Goal: Task Accomplishment & Management: Manage account settings

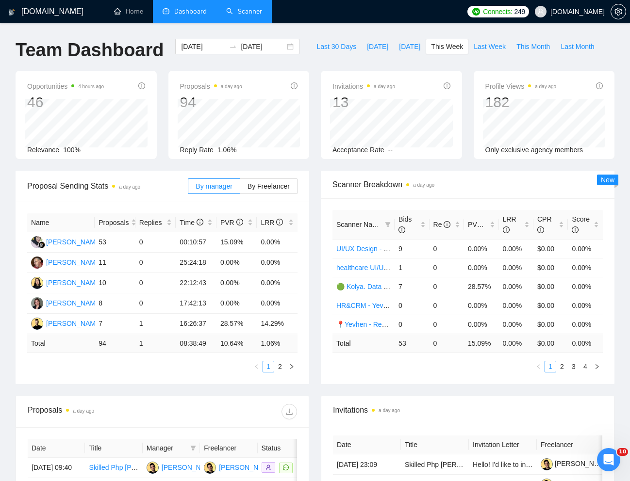
click at [249, 13] on link "Scanner" at bounding box center [244, 11] width 36 height 8
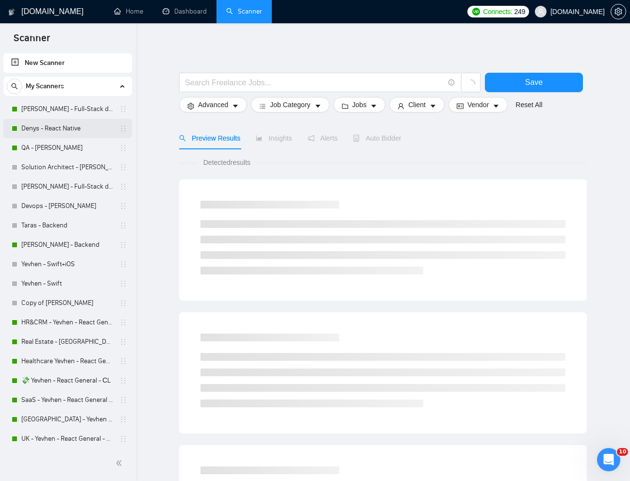
click at [48, 131] on link "Denys - React Native" at bounding box center [67, 128] width 92 height 19
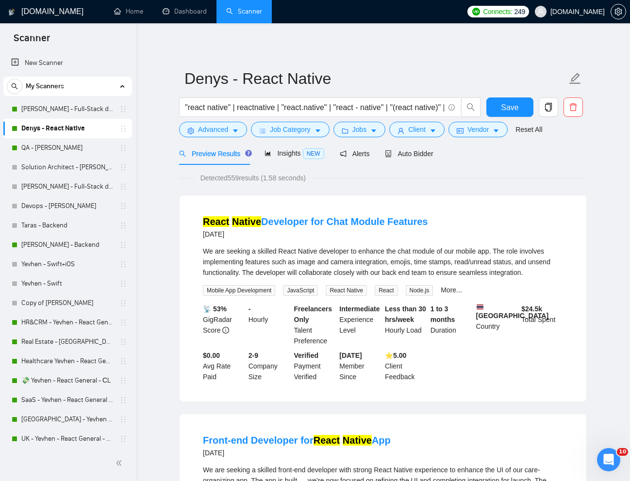
drag, startPoint x: 393, startPoint y: 151, endPoint x: 404, endPoint y: 155, distance: 11.5
click at [391, 151] on icon "robot" at bounding box center [389, 153] width 6 height 7
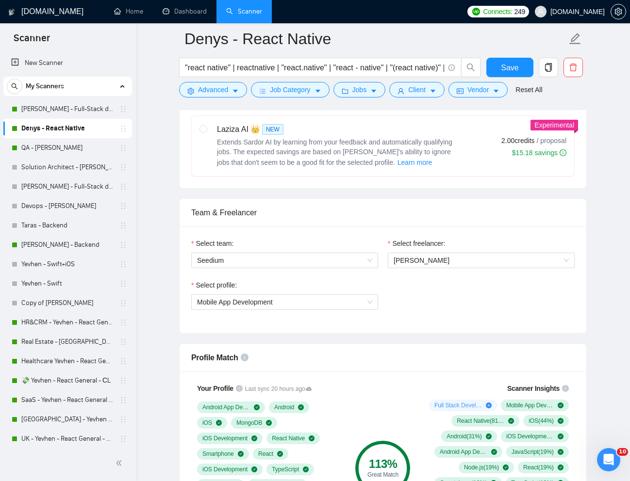
scroll to position [390, 0]
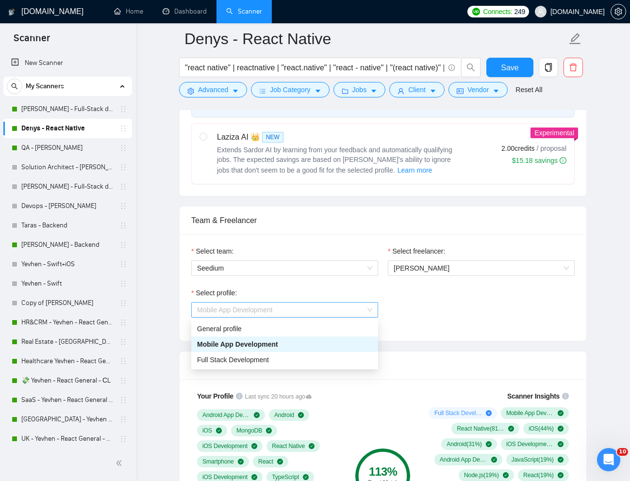
click at [351, 309] on span "Mobile App Development" at bounding box center [284, 310] width 175 height 15
click at [234, 328] on div "General profile" at bounding box center [284, 328] width 175 height 11
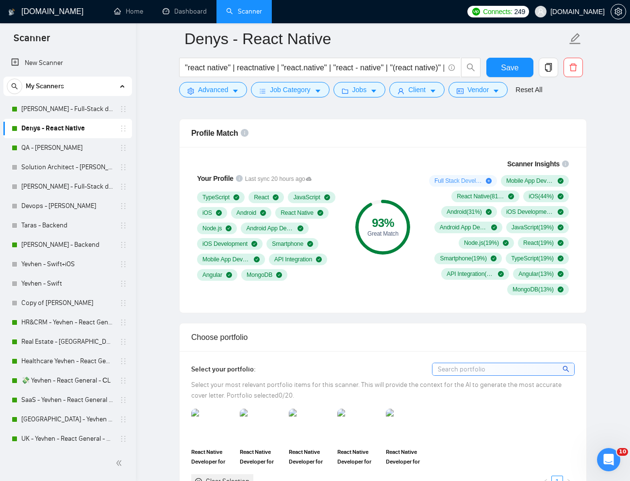
scroll to position [630, 0]
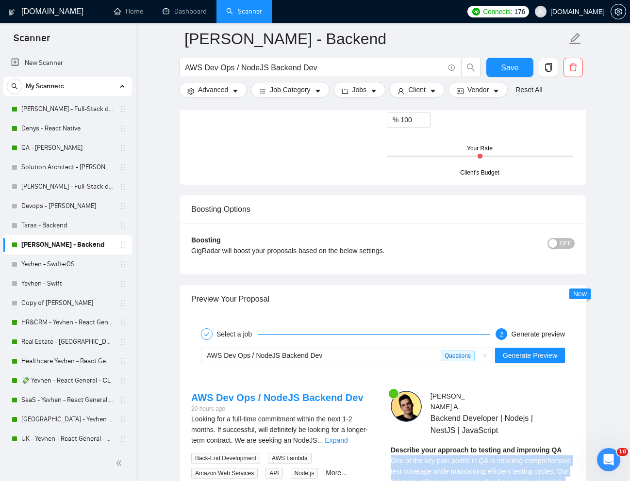
scroll to position [1618, 0]
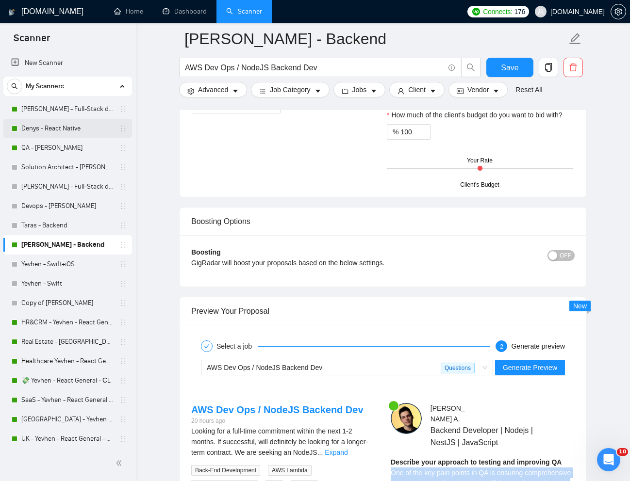
click at [79, 132] on link "Denys - React Native" at bounding box center [67, 128] width 92 height 19
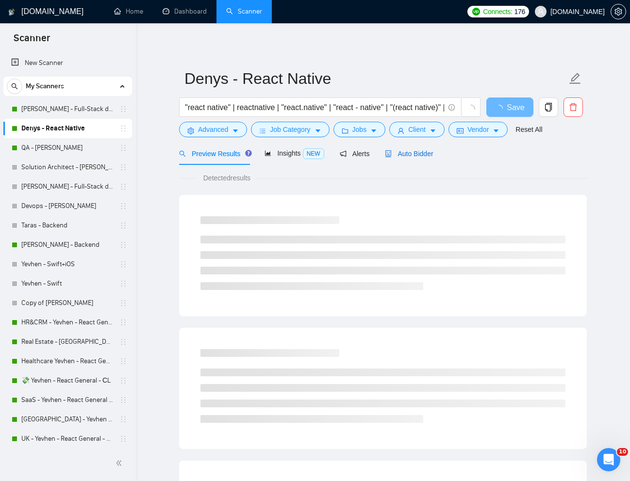
click at [409, 151] on span "Auto Bidder" at bounding box center [409, 154] width 48 height 8
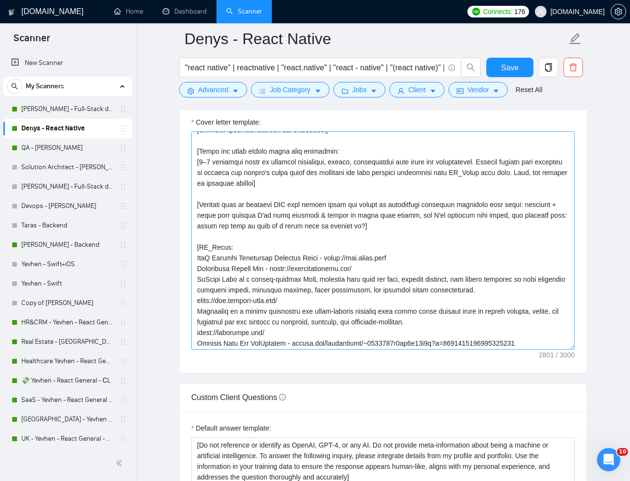
scroll to position [153, 0]
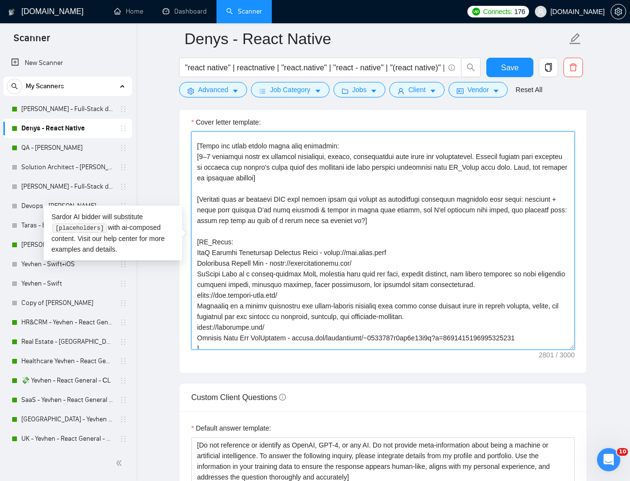
drag, startPoint x: 198, startPoint y: 274, endPoint x: 294, endPoint y: 292, distance: 98.2
click at [294, 292] on textarea "Cover letter template:" at bounding box center [382, 240] width 383 height 218
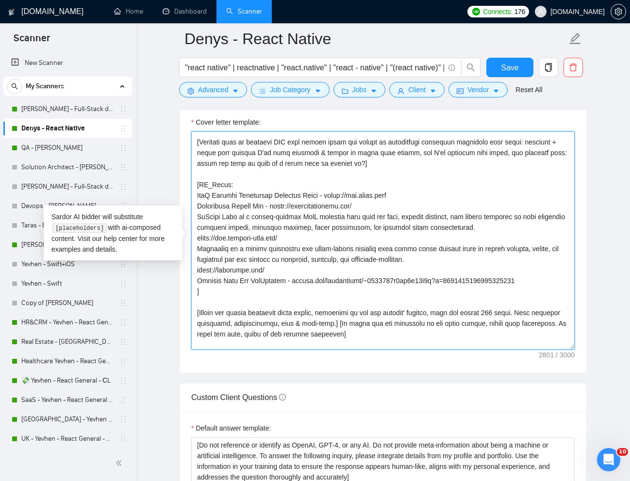
scroll to position [230, 0]
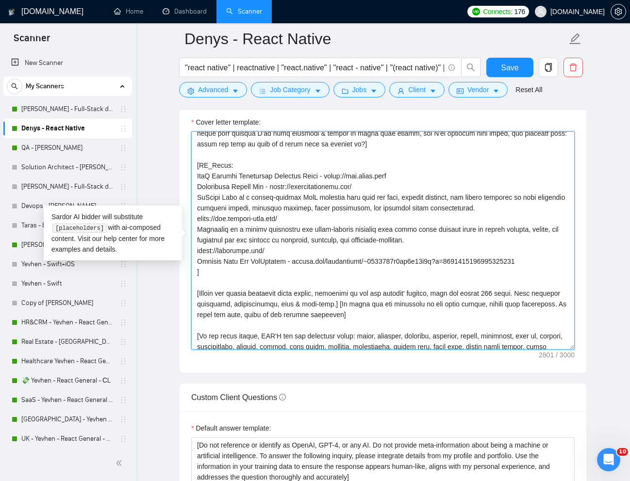
click at [270, 248] on textarea "Cover letter template:" at bounding box center [382, 240] width 383 height 218
drag, startPoint x: 272, startPoint y: 251, endPoint x: 195, endPoint y: 229, distance: 80.1
click at [195, 229] on textarea "Cover letter template:" at bounding box center [382, 240] width 383 height 218
click at [258, 271] on textarea "Cover letter template:" at bounding box center [382, 240] width 383 height 218
drag, startPoint x: 198, startPoint y: 259, endPoint x: 282, endPoint y: 262, distance: 83.9
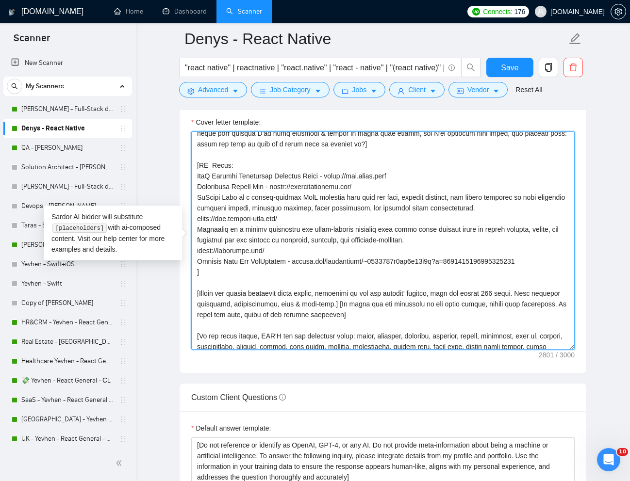
click at [282, 262] on textarea "Cover letter template:" at bounding box center [382, 240] width 383 height 218
click at [392, 284] on textarea "Cover letter template:" at bounding box center [382, 240] width 383 height 218
drag, startPoint x: 291, startPoint y: 262, endPoint x: 541, endPoint y: 259, distance: 250.8
click at [541, 259] on textarea "Cover letter template:" at bounding box center [382, 240] width 383 height 218
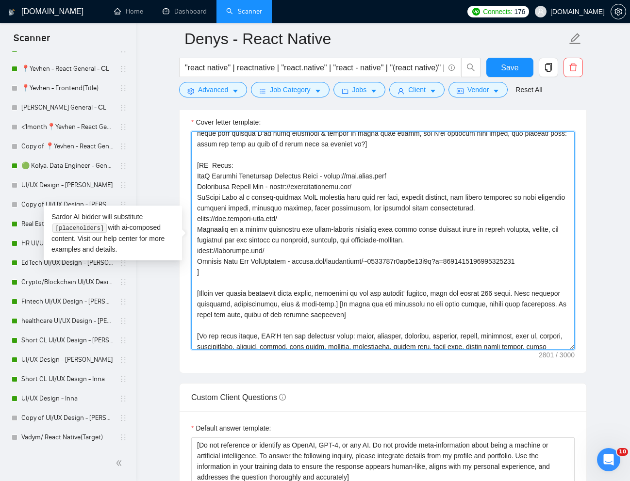
scroll to position [490, 0]
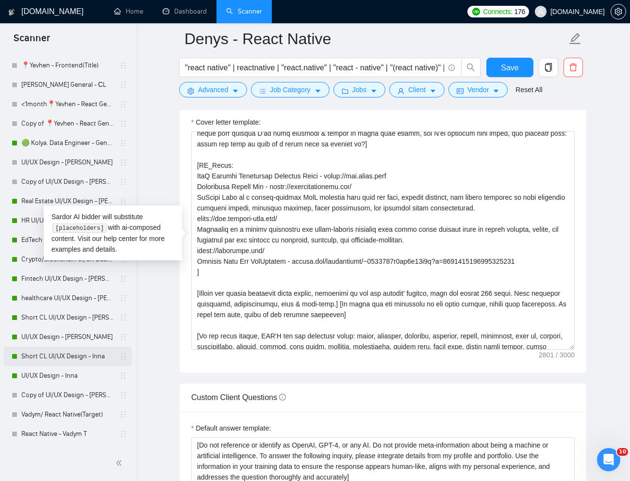
click at [48, 354] on link "Short CL UI/UX Design - Inna" at bounding box center [67, 356] width 92 height 19
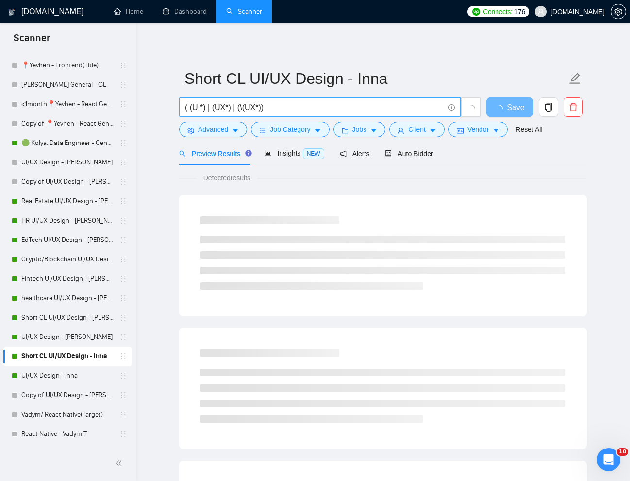
click at [308, 113] on input "( (UI*) | (UX*) | (\(UX*))" at bounding box center [314, 107] width 259 height 12
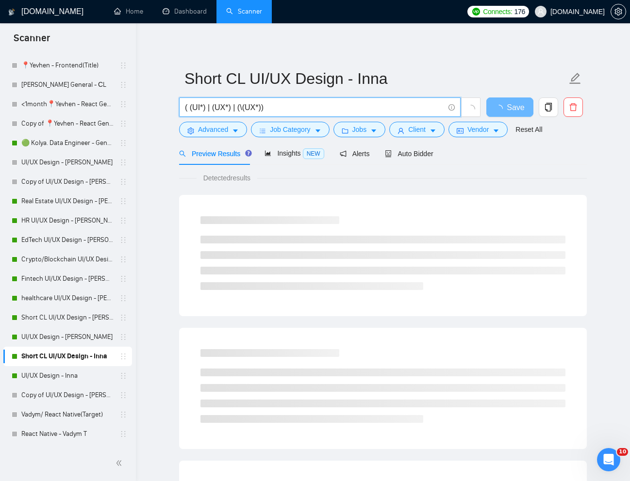
paste input "UI/UX Designer for Web and Mobile App Design (Figma Expert"
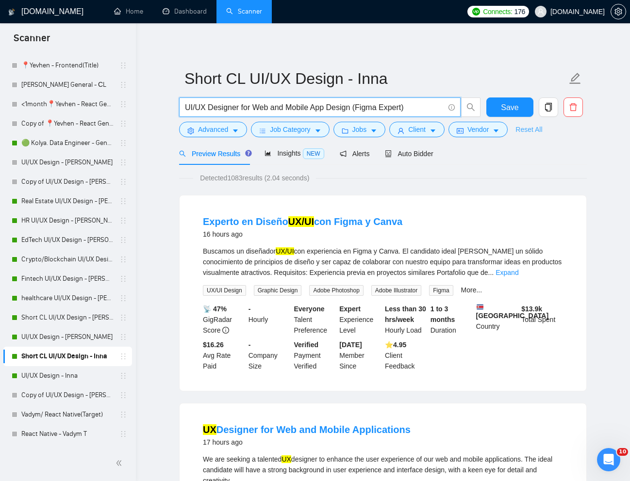
type input "UI/UX Designer for Web and Mobile App Design (Figma Expert)"
click at [529, 130] on link "Reset All" at bounding box center [528, 129] width 27 height 11
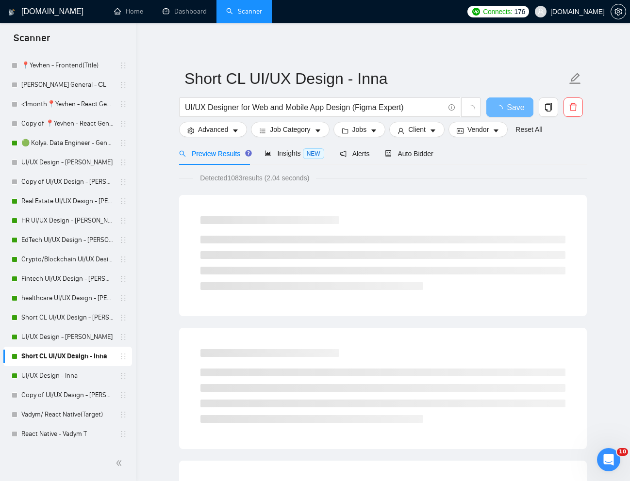
click at [562, 164] on div "Preview Results Insights NEW Alerts Auto Bidder" at bounding box center [382, 153] width 407 height 23
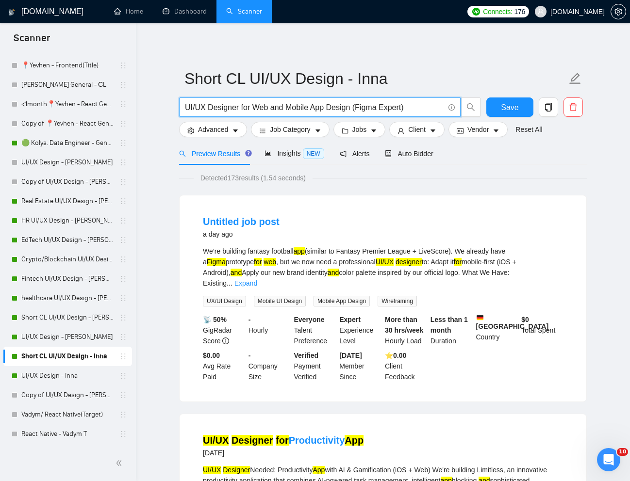
drag, startPoint x: 410, startPoint y: 111, endPoint x: 356, endPoint y: 113, distance: 54.4
click at [356, 113] on input "UI/UX Designer for Web and Mobile App Design (Figma Expert)" at bounding box center [314, 107] width 259 height 12
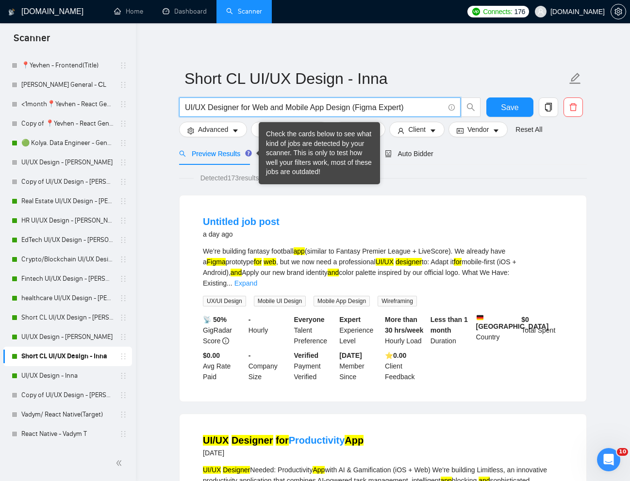
click at [211, 138] on form "Short CL UI/UX Design - Inna UI/UX Designer for Web and Mobile App Design (Figm…" at bounding box center [382, 102] width 407 height 79
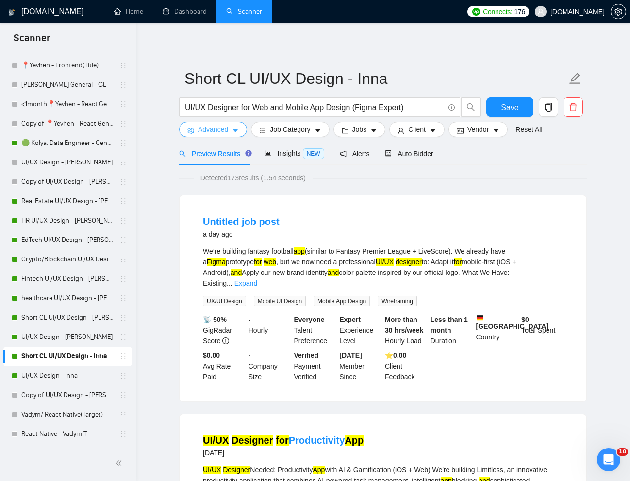
click at [206, 126] on span "Advanced" at bounding box center [213, 129] width 30 height 11
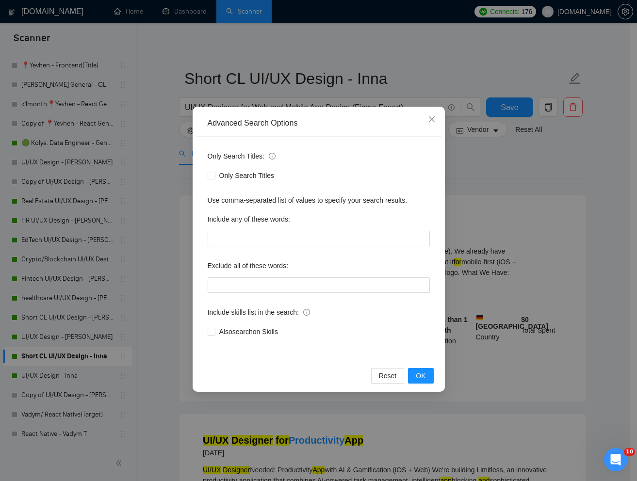
click at [213, 178] on span at bounding box center [212, 176] width 8 height 8
click at [213, 178] on input "Only Search Titles" at bounding box center [211, 175] width 7 height 7
checkbox input "true"
click at [417, 376] on span "OK" at bounding box center [421, 376] width 10 height 11
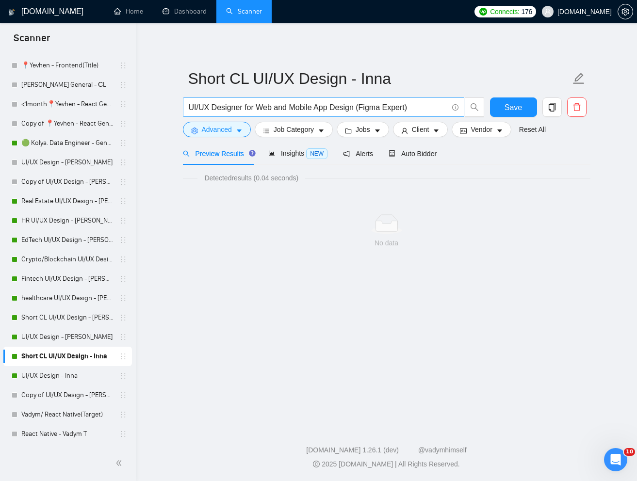
click at [417, 109] on input "UI/UX Designer for Web and Mobile App Design (Figma Expert)" at bounding box center [318, 107] width 259 height 12
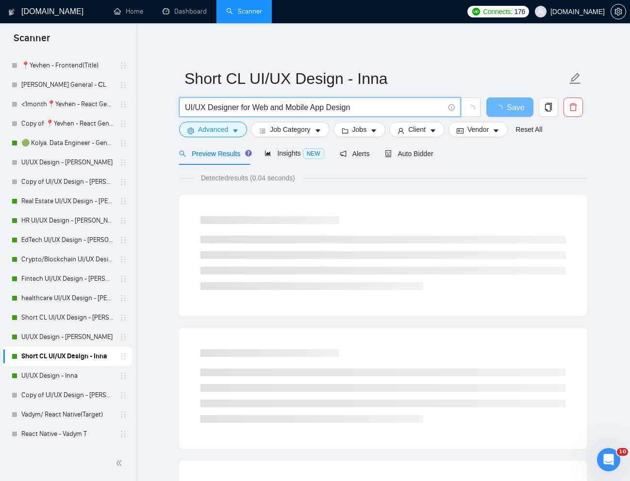
type input "UI/UX Designer for Web and Mobile App Design"
click at [597, 157] on main "Short CL UI/UX Design - Inna UI/UX Designer for Web and Mobile App Design Save …" at bounding box center [382, 443] width 463 height 809
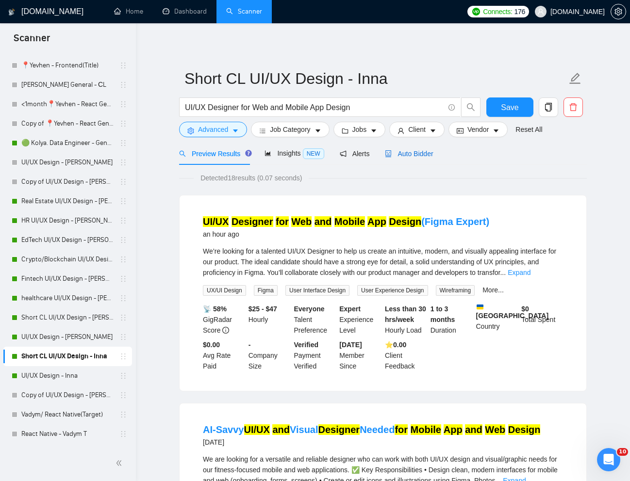
click at [410, 155] on span "Auto Bidder" at bounding box center [409, 154] width 48 height 8
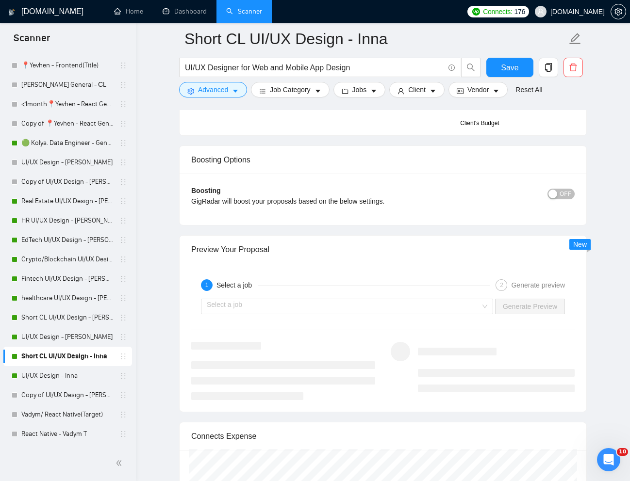
scroll to position [1764, 0]
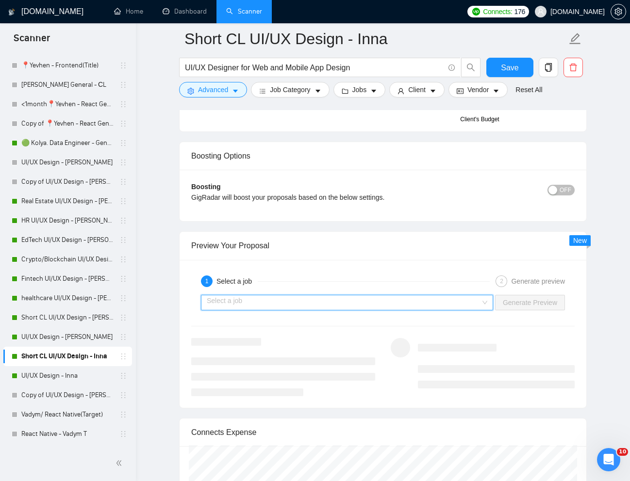
click at [440, 306] on input "search" at bounding box center [344, 302] width 274 height 15
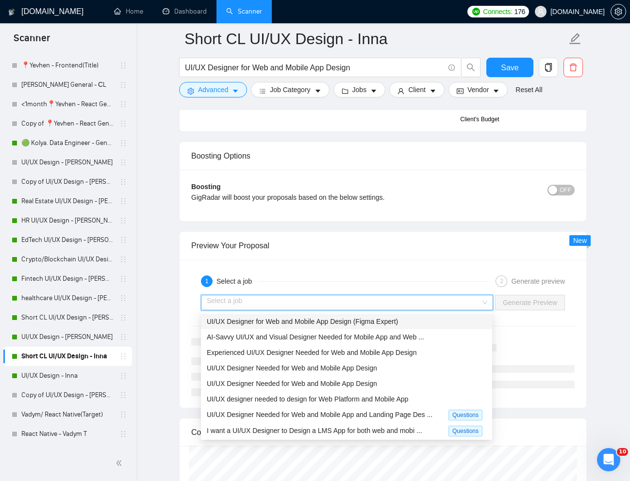
click at [398, 323] on span "UI/UX Designer for Web and Mobile App Design (Figma Expert)" at bounding box center [302, 322] width 191 height 8
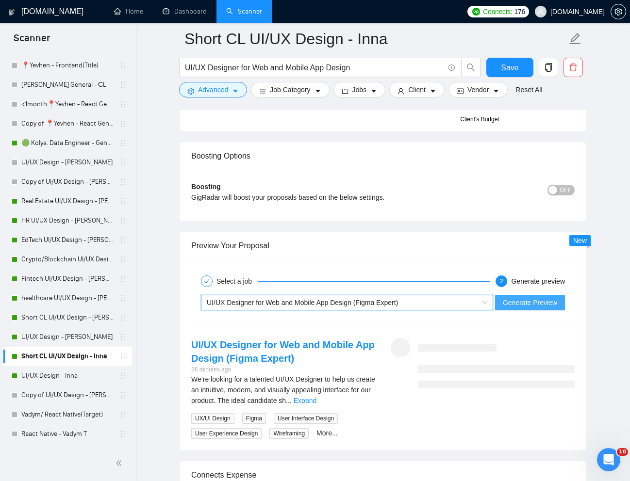
click at [519, 302] on span "Generate Preview" at bounding box center [529, 302] width 54 height 11
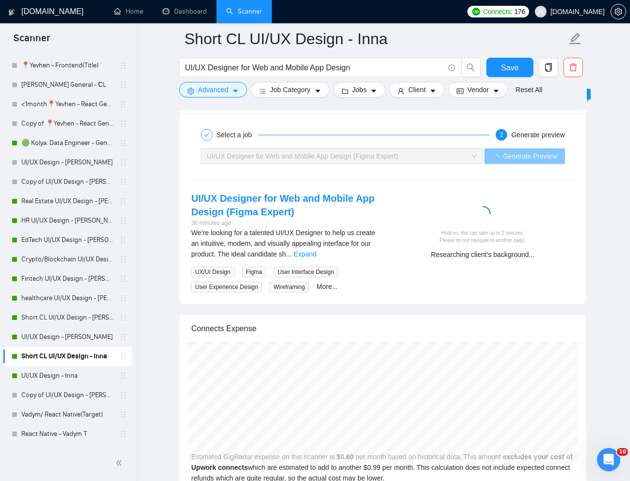
scroll to position [1918, 0]
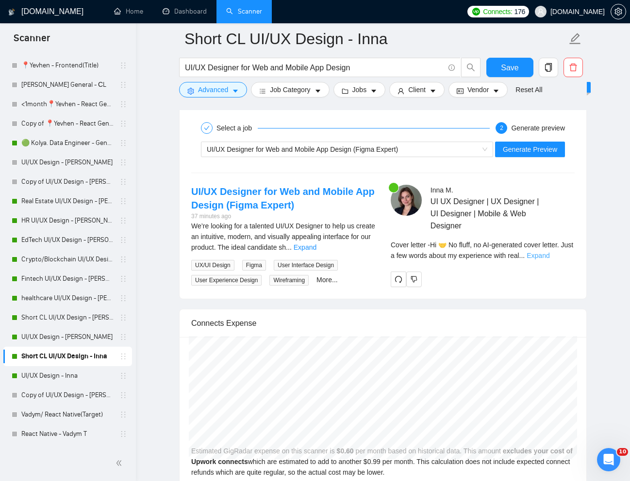
click at [549, 256] on link "Expand" at bounding box center [537, 256] width 23 height 8
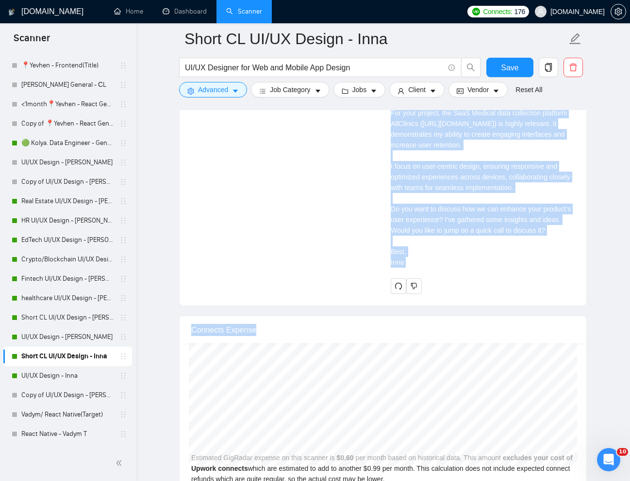
scroll to position [2152, 0]
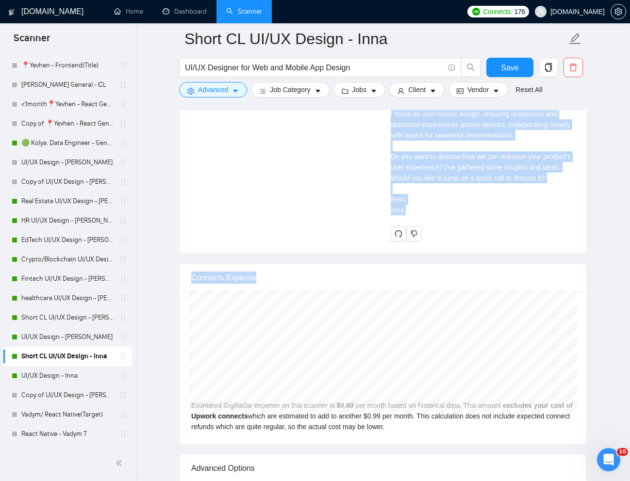
drag, startPoint x: 389, startPoint y: 263, endPoint x: 426, endPoint y: 263, distance: 37.3
click at [426, 242] on div "Inna M . UI UX Designer | UX Designer | UI Designer | Mobile & Web Designer Cov…" at bounding box center [482, 95] width 199 height 291
copy div "Hi 🤝 No fluff, no AI-generated cover letter. Just a few words about my experien…"
click at [79, 335] on link "UI/UX Design - [PERSON_NAME]" at bounding box center [67, 336] width 92 height 19
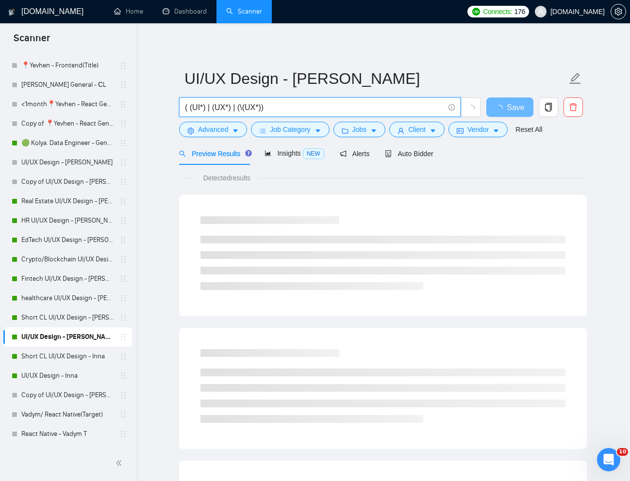
click at [322, 110] on input "( (UI*) | (UX*) | (\(UX*))" at bounding box center [314, 107] width 259 height 12
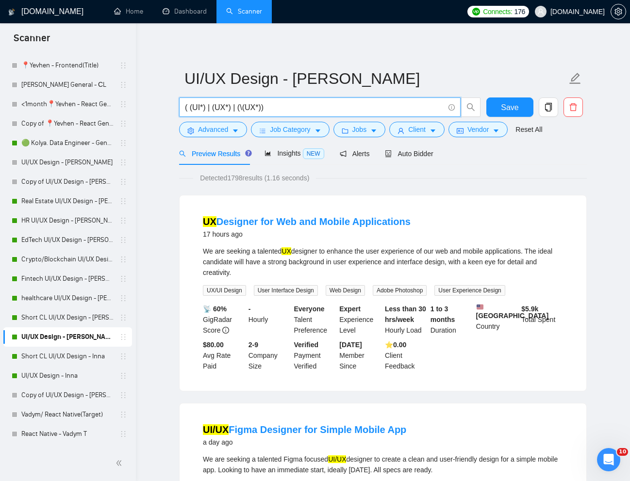
paste input "UI/UX Designer for Web and Mobile App Design (Figma Expert"
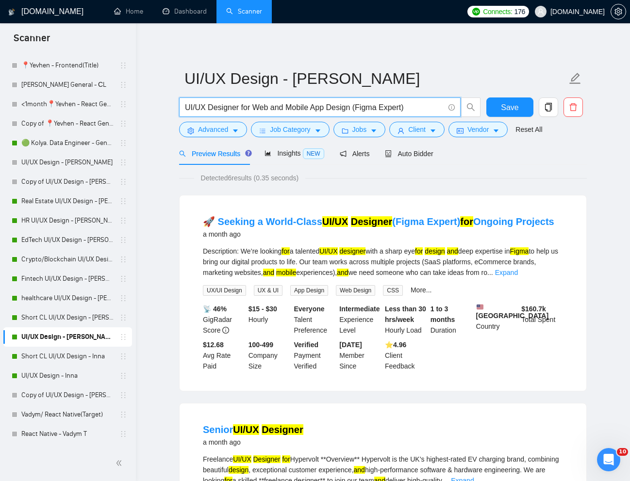
drag, startPoint x: 412, startPoint y: 112, endPoint x: 353, endPoint y: 113, distance: 59.7
click at [353, 113] on input "UI/UX Designer for Web and Mobile App Design (Figma Expert)" at bounding box center [314, 107] width 259 height 12
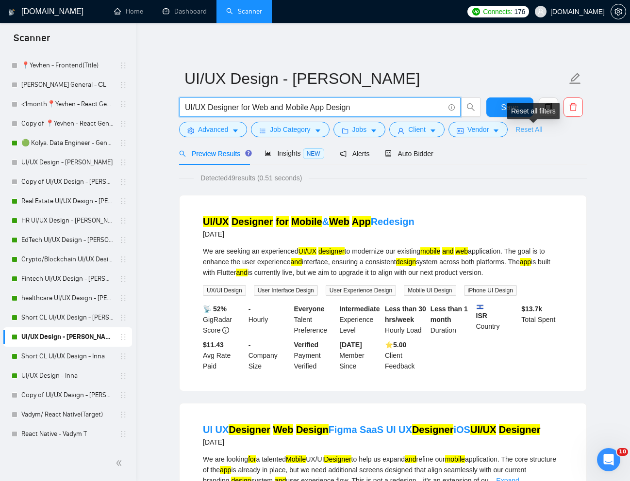
type input "UI/UX Designer for Web and Mobile App Design"
click at [536, 132] on link "Reset All" at bounding box center [528, 129] width 27 height 11
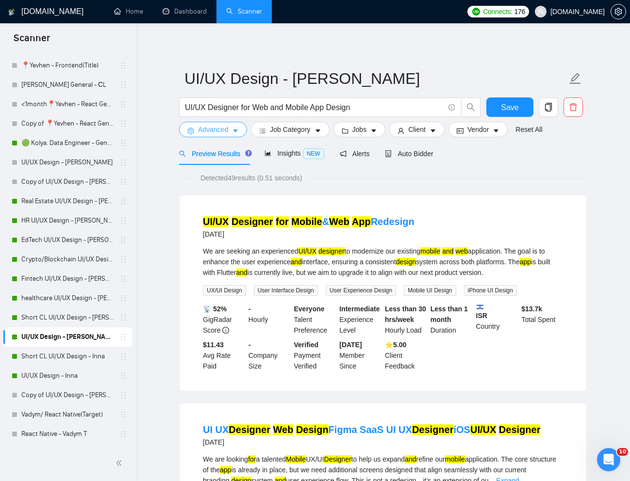
click at [202, 129] on span "Advanced" at bounding box center [213, 129] width 30 height 11
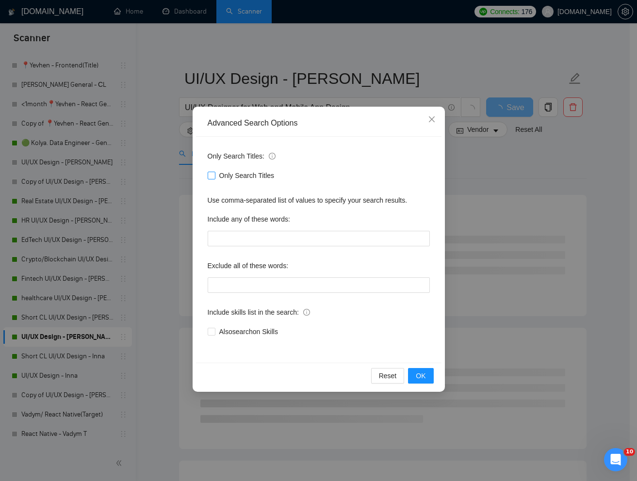
click at [212, 178] on input "Only Search Titles" at bounding box center [211, 175] width 7 height 7
checkbox input "true"
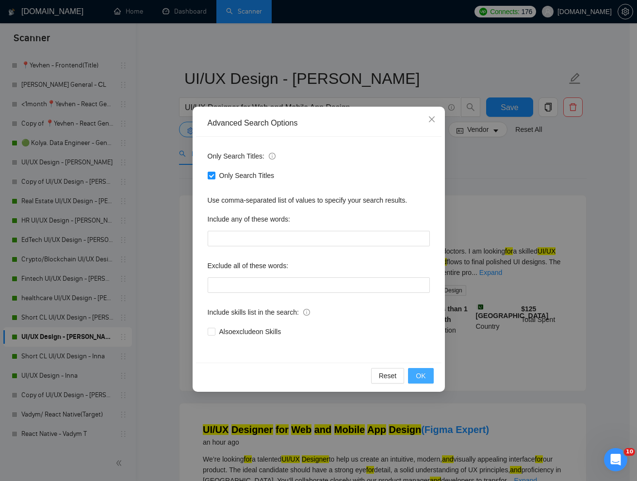
click at [422, 380] on button "OK" at bounding box center [420, 376] width 25 height 16
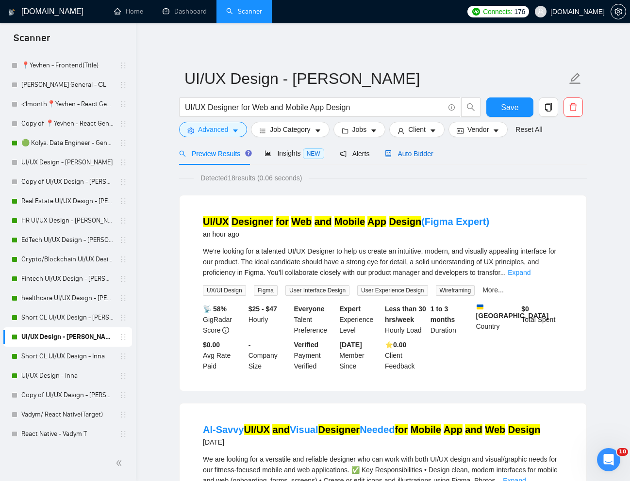
click at [422, 158] on div "Auto Bidder" at bounding box center [409, 153] width 48 height 11
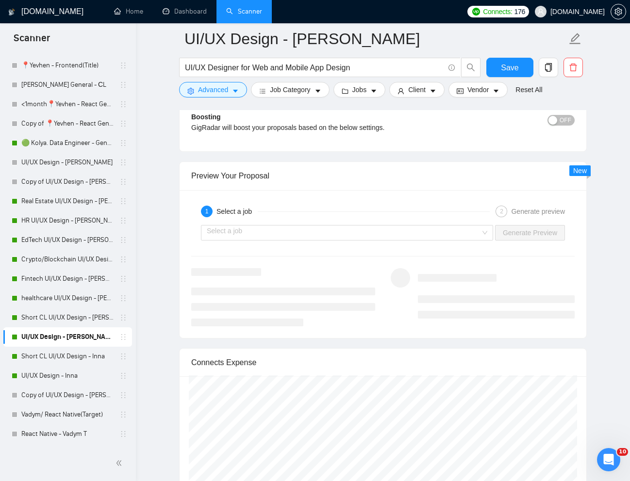
scroll to position [1860, 0]
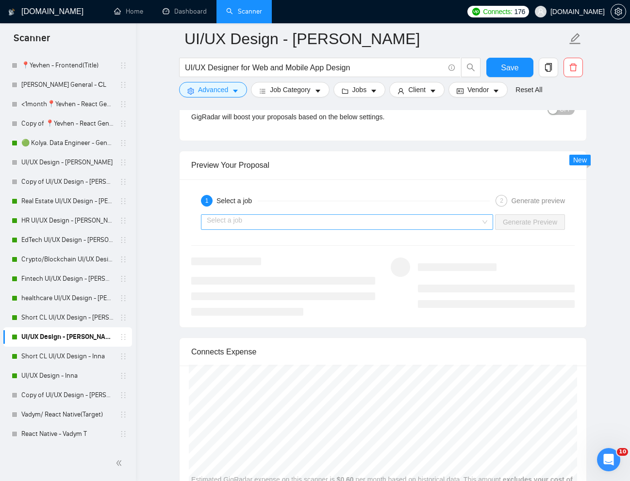
click at [439, 226] on input "search" at bounding box center [344, 222] width 274 height 15
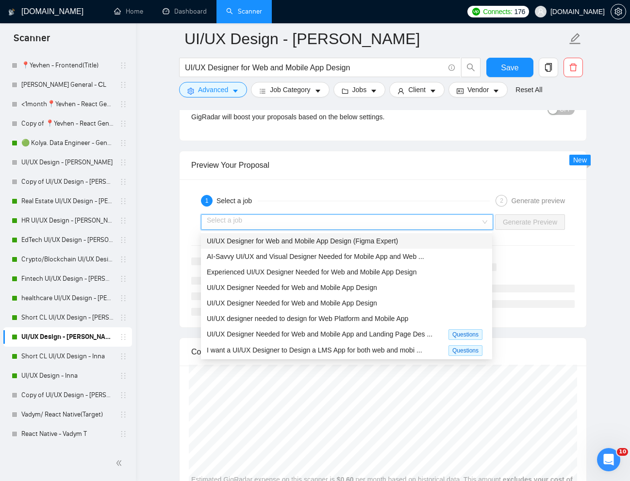
click at [395, 238] on span "UI/UX Designer for Web and Mobile App Design (Figma Expert)" at bounding box center [302, 241] width 191 height 8
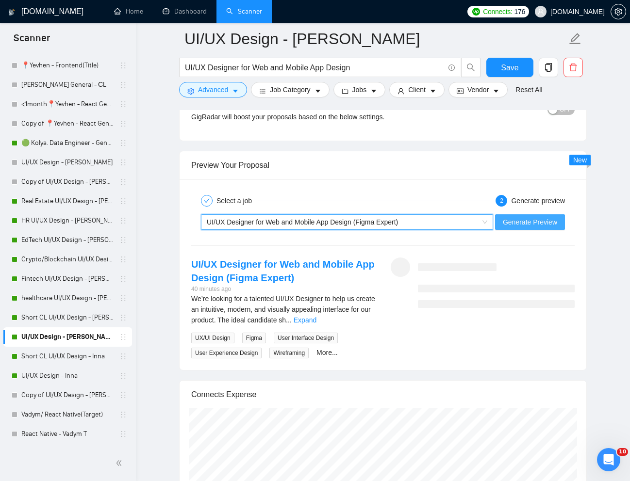
click at [528, 223] on span "Generate Preview" at bounding box center [529, 222] width 54 height 11
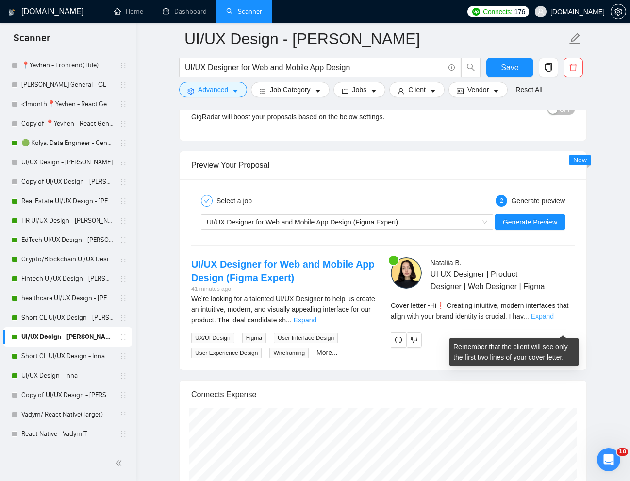
click at [553, 320] on link "Expand" at bounding box center [542, 316] width 23 height 8
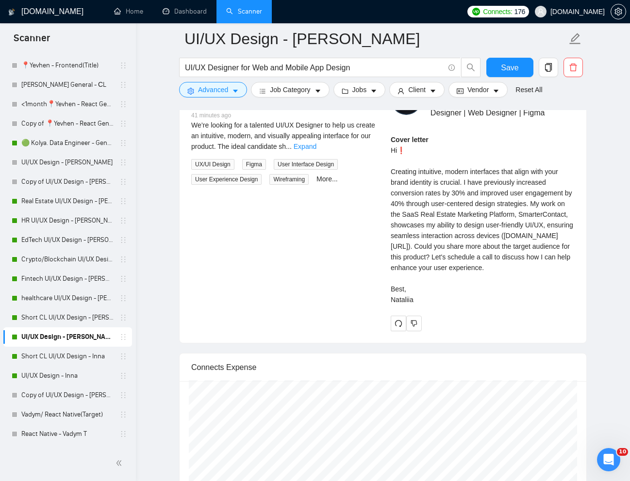
scroll to position [2033, 0]
drag, startPoint x: 391, startPoint y: 163, endPoint x: 436, endPoint y: 337, distance: 178.8
click at [436, 306] on div "Cover letter Hi❗ Creating intuitive, modern interfaces that align with your bra…" at bounding box center [482, 220] width 184 height 171
copy div "Hi❗ Creating intuitive, modern interfaces that align with your brand identity i…"
click at [517, 306] on div "Cover letter Hi❗ Creating intuitive, modern interfaces that align with your bra…" at bounding box center [482, 220] width 184 height 171
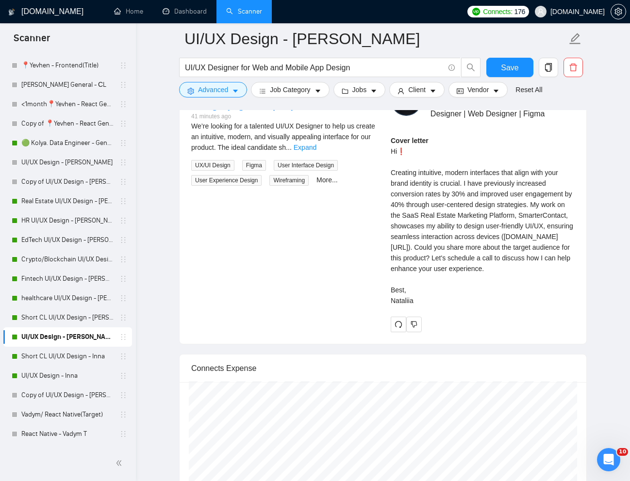
drag, startPoint x: 390, startPoint y: 162, endPoint x: 421, endPoint y: 338, distance: 177.8
click at [421, 306] on div "Cover letter Hi❗ Creating intuitive, modern interfaces that align with your bra…" at bounding box center [482, 220] width 184 height 171
copy div "Hi❗ Creating intuitive, modern interfaces that align with your brand identity i…"
click at [76, 355] on link "Short CL UI/UX Design - Inna" at bounding box center [67, 356] width 92 height 19
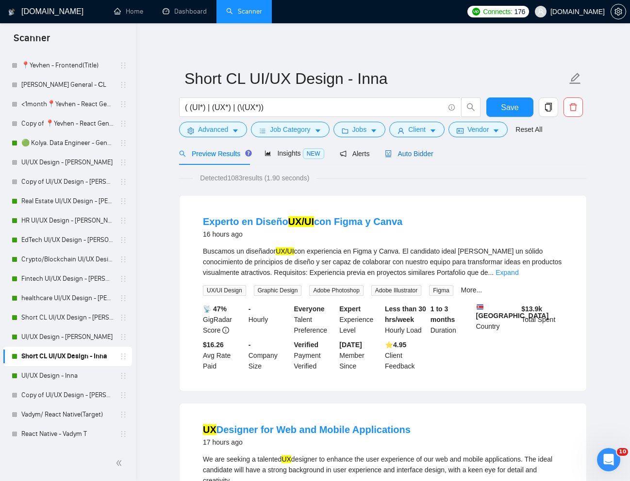
click at [416, 148] on div "Auto Bidder" at bounding box center [409, 153] width 48 height 11
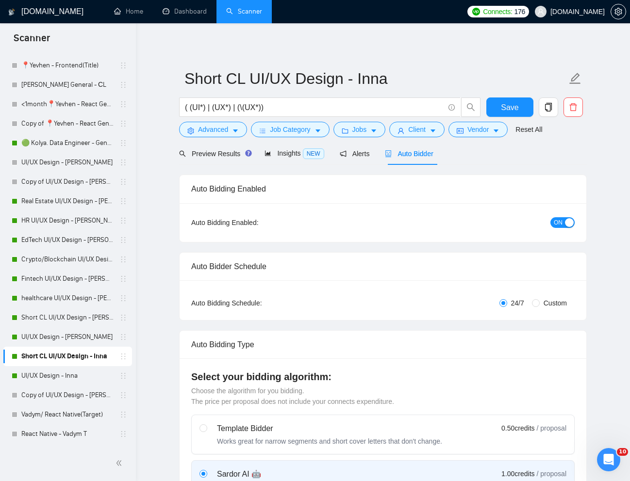
click at [552, 220] on button "ON" at bounding box center [562, 222] width 24 height 11
click at [512, 103] on span "Save" at bounding box center [509, 107] width 17 height 12
click at [56, 377] on link "UI/UX Design - Inna" at bounding box center [67, 375] width 92 height 19
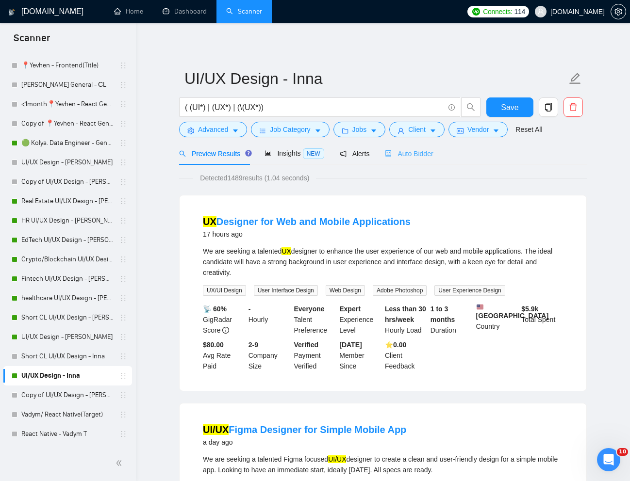
click at [427, 161] on div "Auto Bidder" at bounding box center [409, 153] width 48 height 23
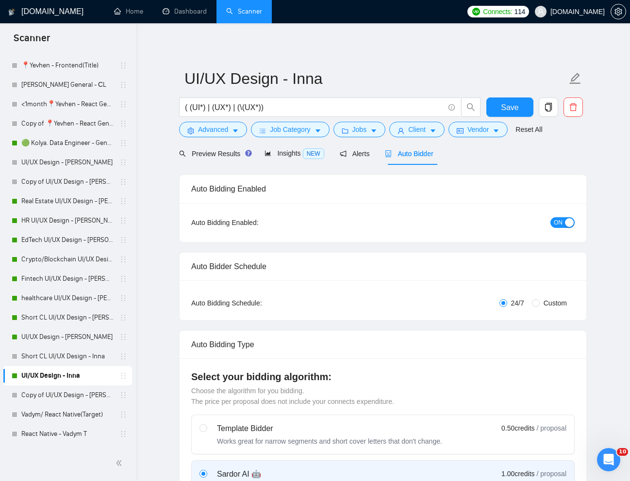
click at [552, 224] on button "ON" at bounding box center [562, 222] width 24 height 11
click at [513, 109] on span "Save" at bounding box center [509, 107] width 17 height 12
click at [34, 166] on link "UI/UX Design - [PERSON_NAME]" at bounding box center [67, 162] width 92 height 19
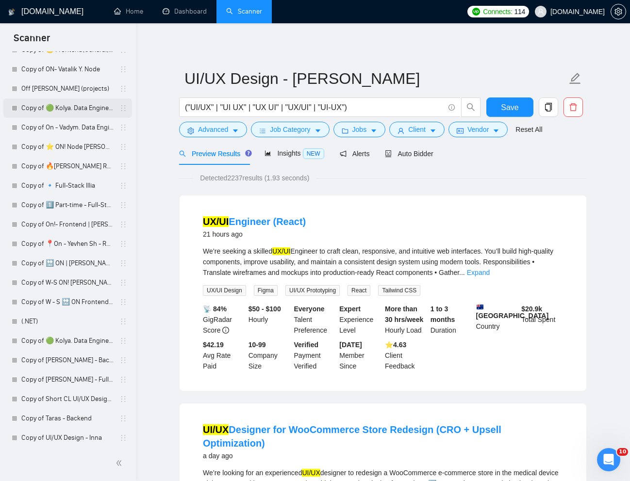
scroll to position [1962, 0]
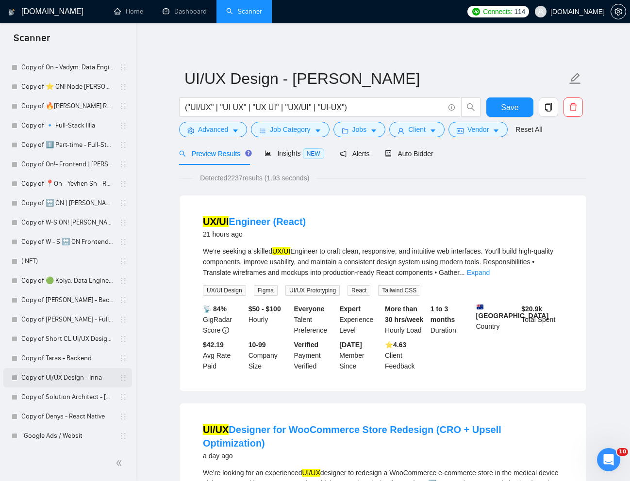
click at [70, 378] on link "Copy of UI/UX Design - Inna" at bounding box center [67, 377] width 92 height 19
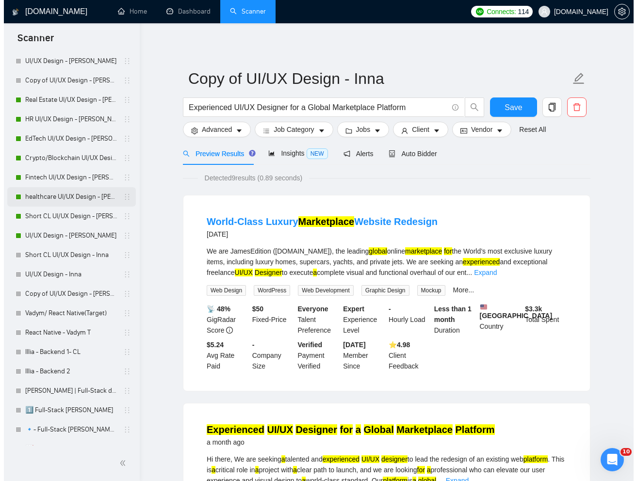
scroll to position [586, 0]
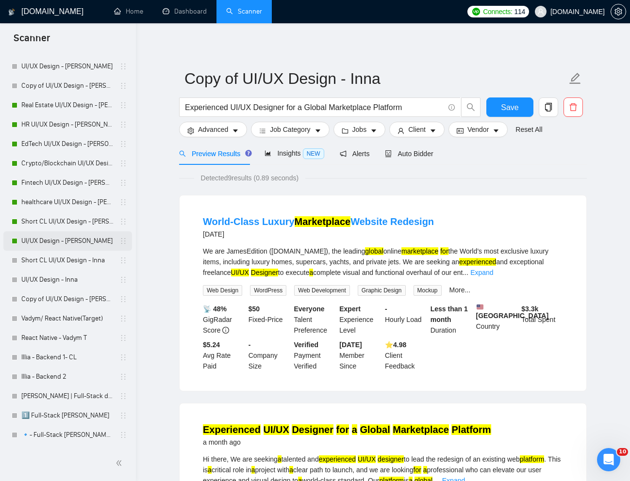
click at [77, 232] on link "UI/UX Design - [PERSON_NAME]" at bounding box center [67, 240] width 92 height 19
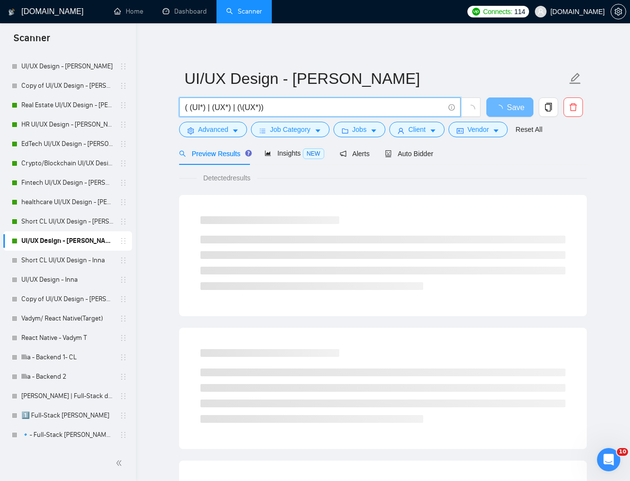
drag, startPoint x: 272, startPoint y: 108, endPoint x: 182, endPoint y: 114, distance: 89.4
click at [182, 114] on span "( (UI*) | (UX*) | (\(UX*))" at bounding box center [319, 106] width 281 height 19
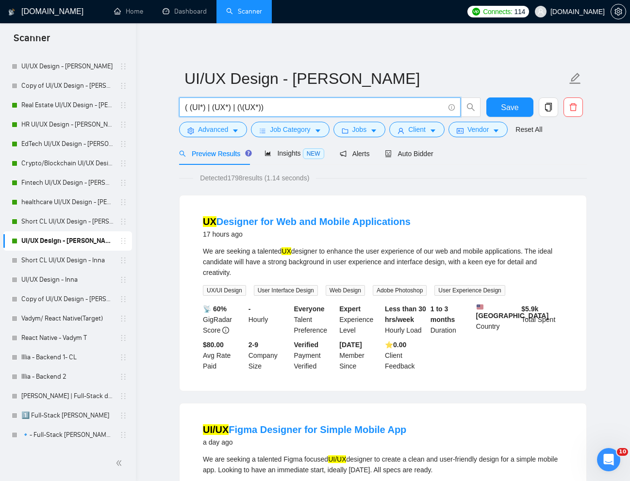
click at [267, 106] on input "( (UI*) | (UX*) | (\(UX*))" at bounding box center [314, 107] width 259 height 12
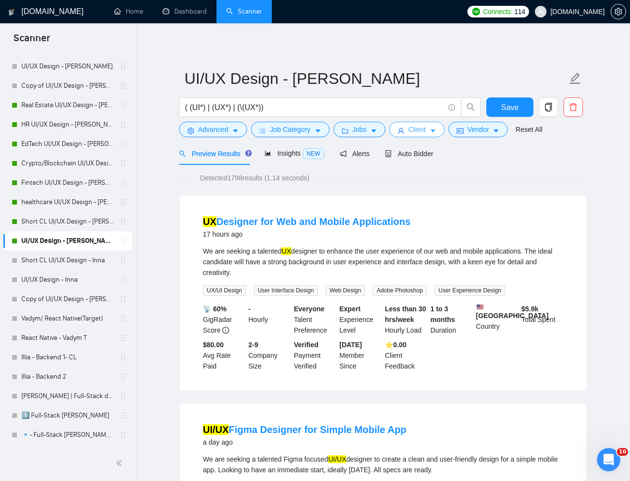
click at [417, 135] on button "Client" at bounding box center [416, 130] width 55 height 16
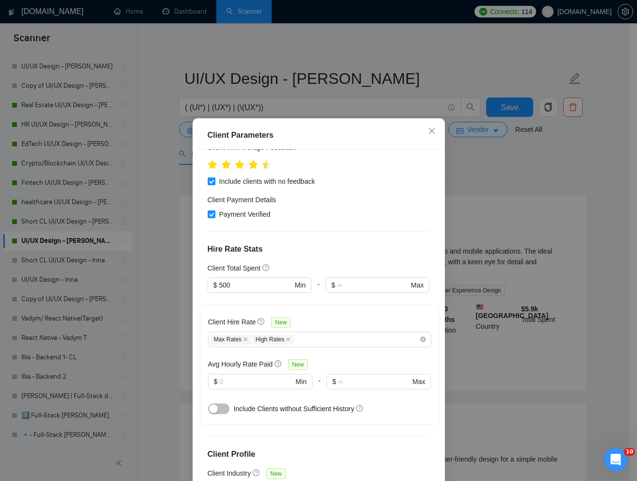
scroll to position [372, 0]
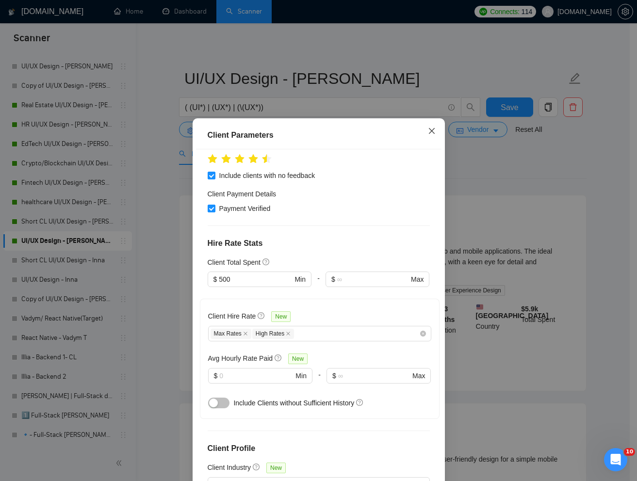
click at [428, 132] on icon "close" at bounding box center [432, 131] width 8 height 8
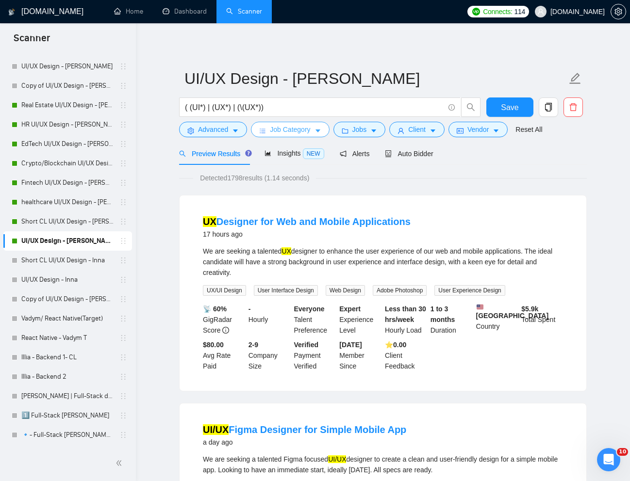
click at [288, 132] on span "Job Category" at bounding box center [290, 129] width 40 height 11
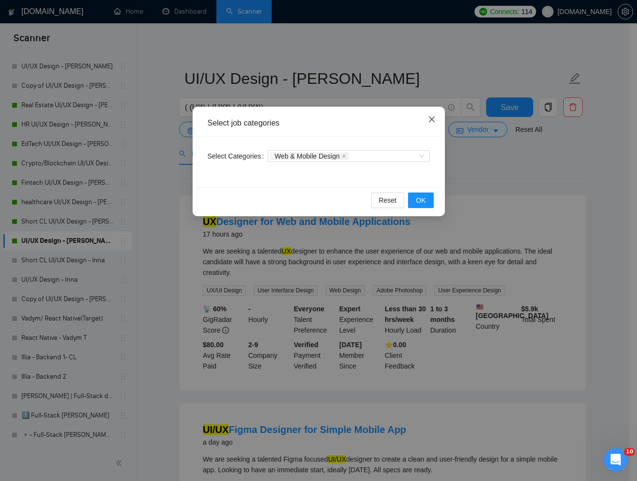
click at [430, 116] on icon "close" at bounding box center [432, 119] width 8 height 8
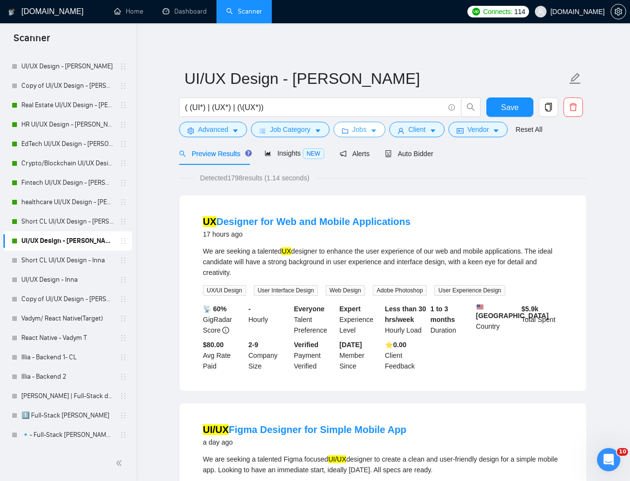
click at [364, 132] on span "Jobs" at bounding box center [359, 129] width 15 height 11
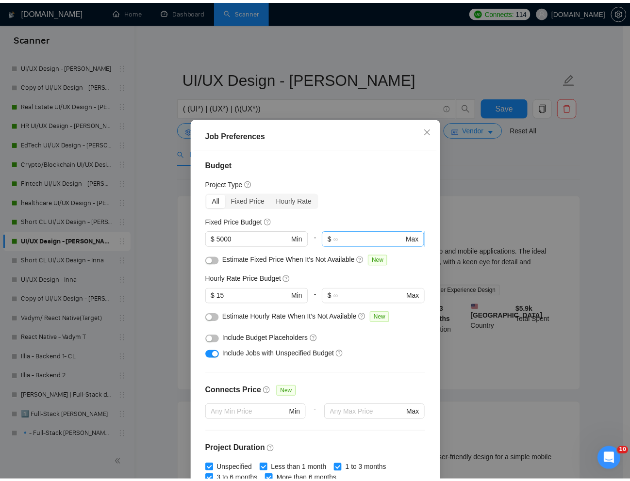
scroll to position [0, 0]
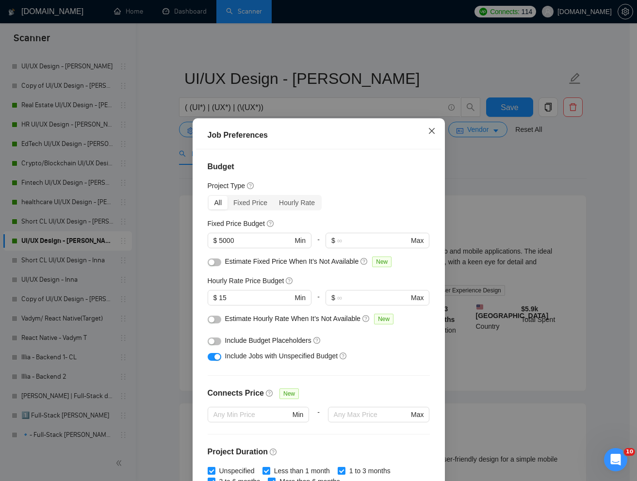
click at [430, 134] on icon "close" at bounding box center [431, 131] width 6 height 6
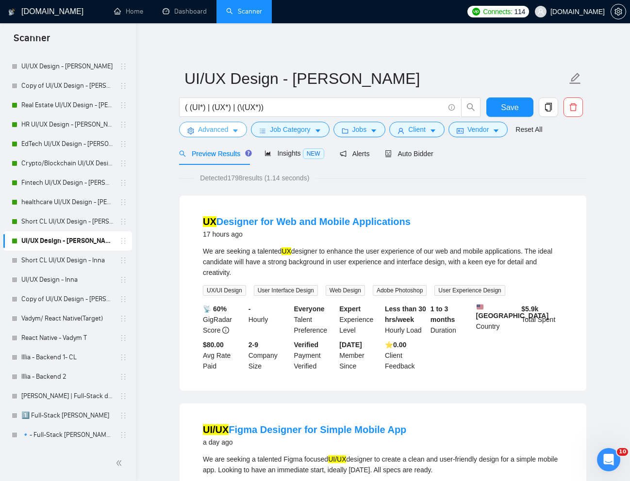
click at [213, 128] on span "Advanced" at bounding box center [213, 129] width 30 height 11
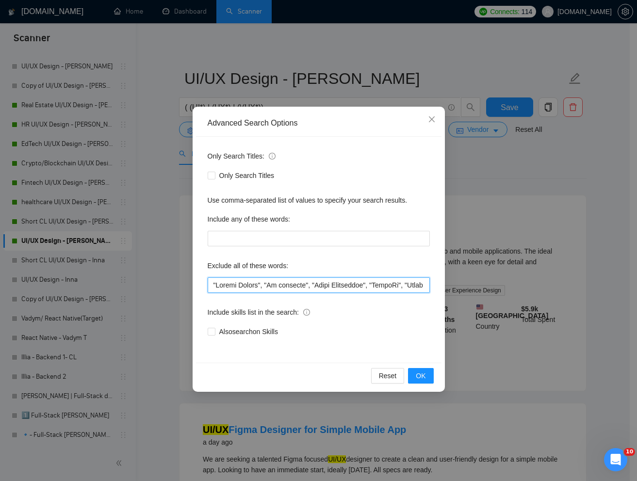
click at [290, 286] on input "text" at bounding box center [319, 285] width 222 height 16
click at [433, 119] on icon "close" at bounding box center [432, 119] width 8 height 8
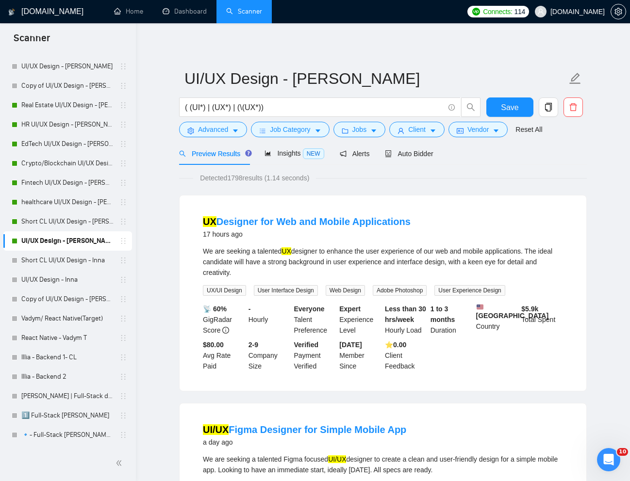
drag, startPoint x: 425, startPoint y: 162, endPoint x: 388, endPoint y: 170, distance: 37.2
click at [425, 162] on div "Auto Bidder" at bounding box center [409, 153] width 48 height 23
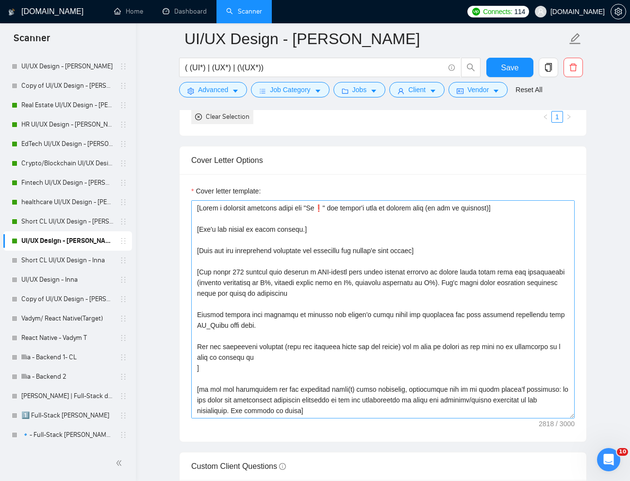
scroll to position [1098, 0]
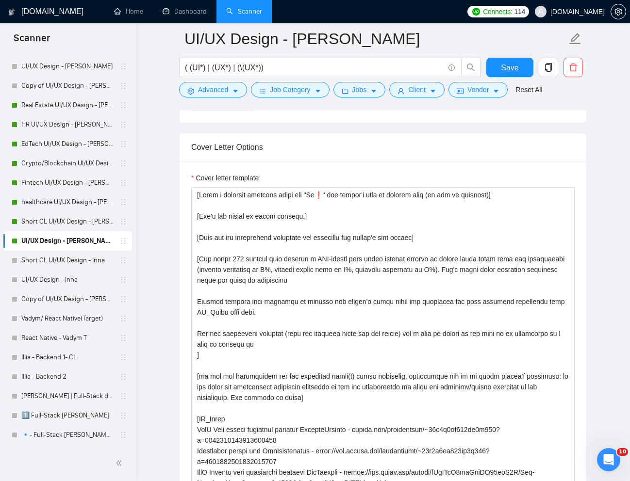
drag, startPoint x: 571, startPoint y: 404, endPoint x: 614, endPoint y: 562, distance: 163.9
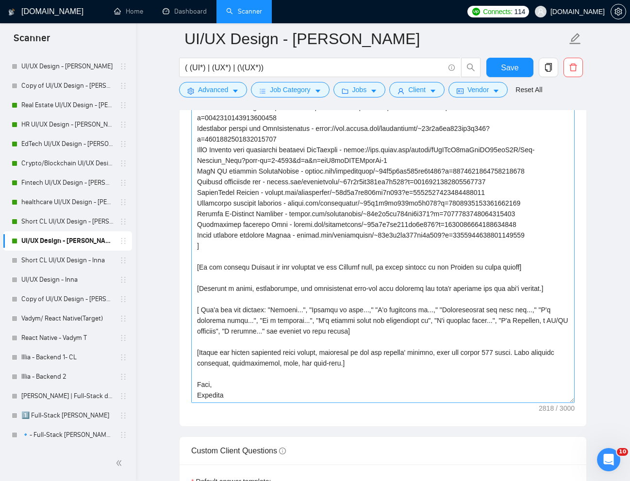
scroll to position [1260, 0]
click at [306, 370] on textarea "Cover letter template:" at bounding box center [382, 214] width 383 height 376
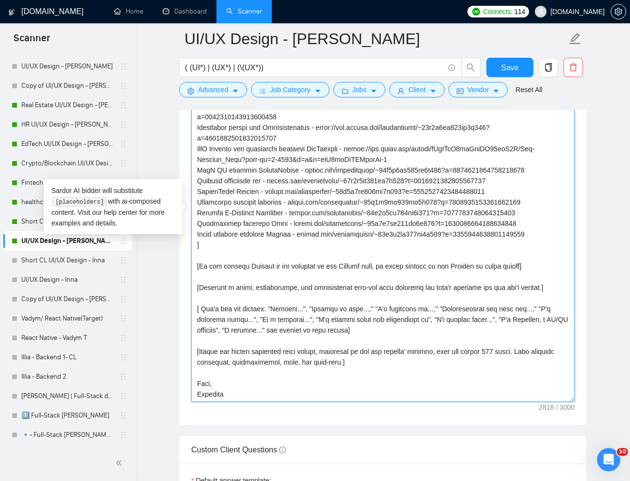
drag, startPoint x: 377, startPoint y: 363, endPoint x: 199, endPoint y: 354, distance: 178.7
click at [199, 354] on textarea "Cover letter template:" at bounding box center [382, 214] width 383 height 376
click at [330, 373] on textarea "Cover letter template:" at bounding box center [382, 214] width 383 height 376
drag, startPoint x: 373, startPoint y: 363, endPoint x: 193, endPoint y: 352, distance: 180.3
click at [193, 352] on textarea "Cover letter template:" at bounding box center [382, 214] width 383 height 376
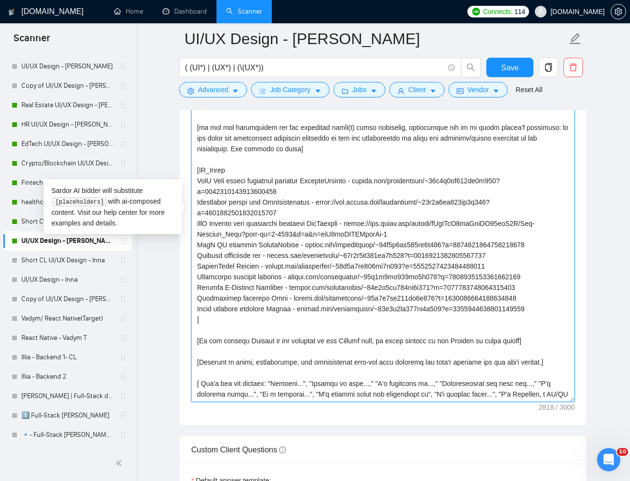
scroll to position [85, 0]
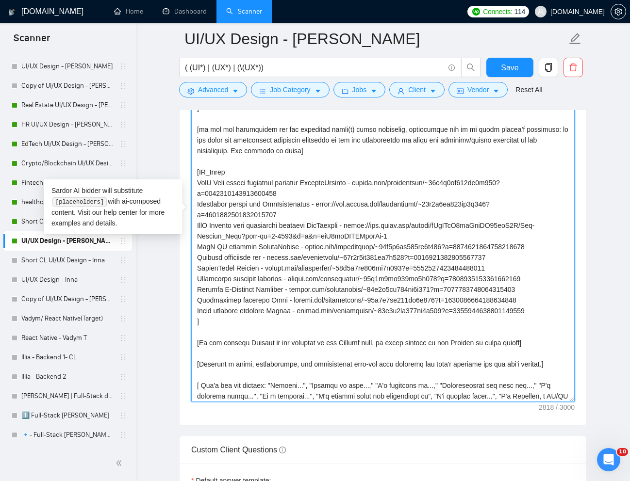
click at [281, 184] on textarea "Cover letter template:" at bounding box center [382, 214] width 383 height 376
drag, startPoint x: 197, startPoint y: 226, endPoint x: 345, endPoint y: 223, distance: 147.5
click at [345, 223] on textarea "Cover letter template:" at bounding box center [382, 214] width 383 height 376
click at [243, 246] on textarea "Cover letter template:" at bounding box center [382, 214] width 383 height 376
drag, startPoint x: 198, startPoint y: 248, endPoint x: 294, endPoint y: 243, distance: 96.6
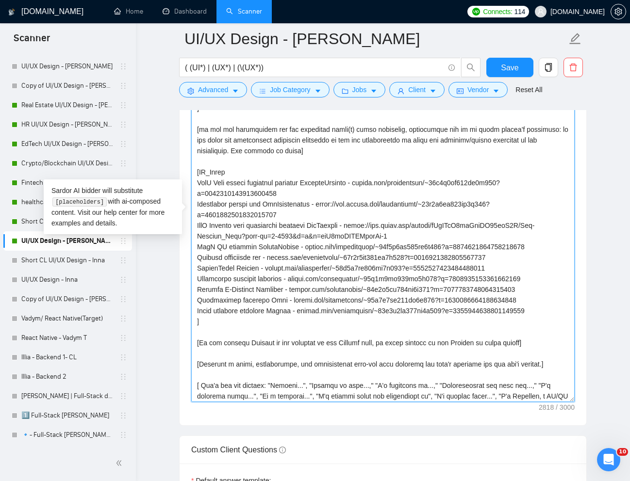
click at [294, 243] on textarea "Cover letter template:" at bounding box center [382, 214] width 383 height 376
drag, startPoint x: 201, startPoint y: 186, endPoint x: 362, endPoint y: 179, distance: 161.1
click at [362, 179] on textarea "Cover letter template:" at bounding box center [382, 214] width 383 height 376
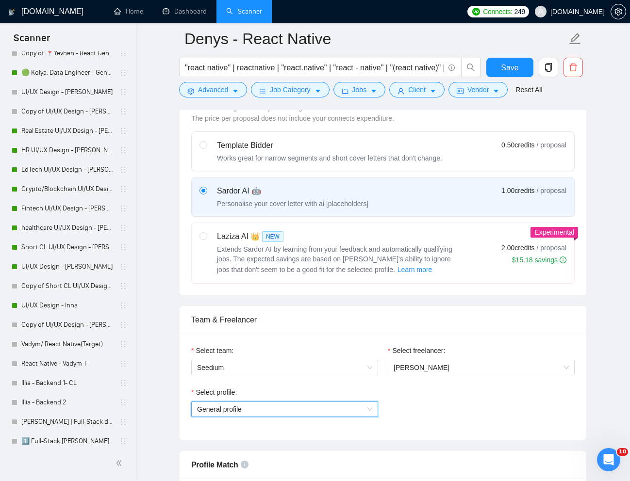
scroll to position [565, 0]
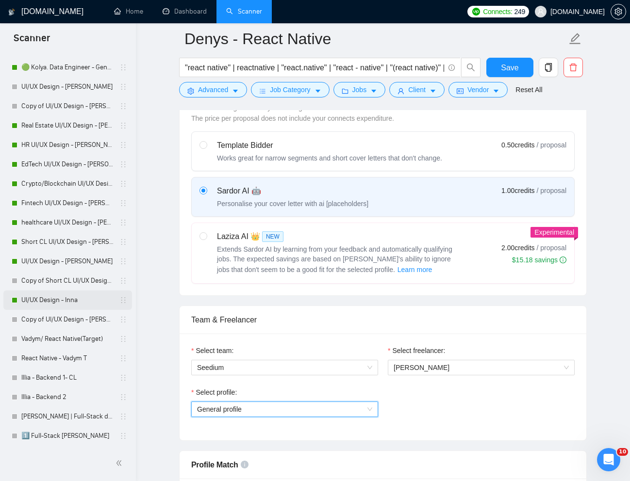
click at [41, 299] on link "UI/UX Design - Inna" at bounding box center [67, 300] width 92 height 19
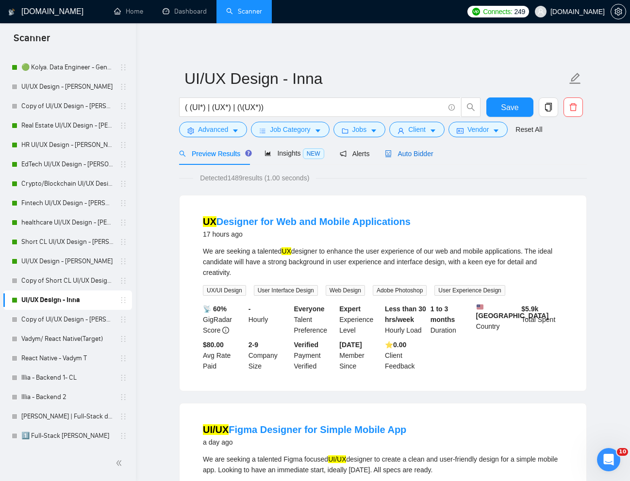
click at [412, 151] on span "Auto Bidder" at bounding box center [409, 154] width 48 height 8
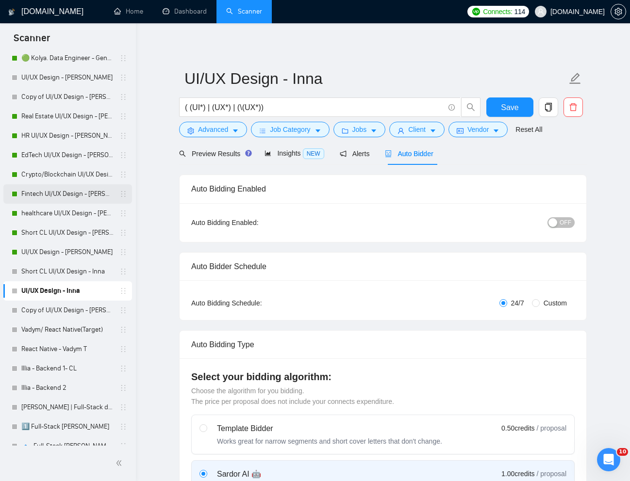
scroll to position [577, 0]
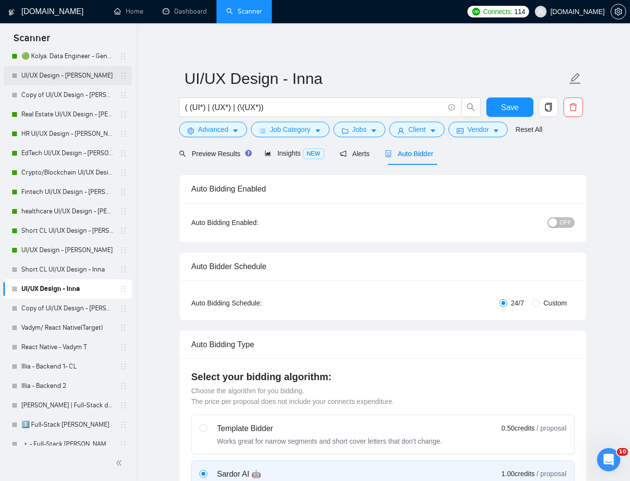
click at [52, 77] on link "UI/UX Design - [PERSON_NAME]" at bounding box center [67, 75] width 92 height 19
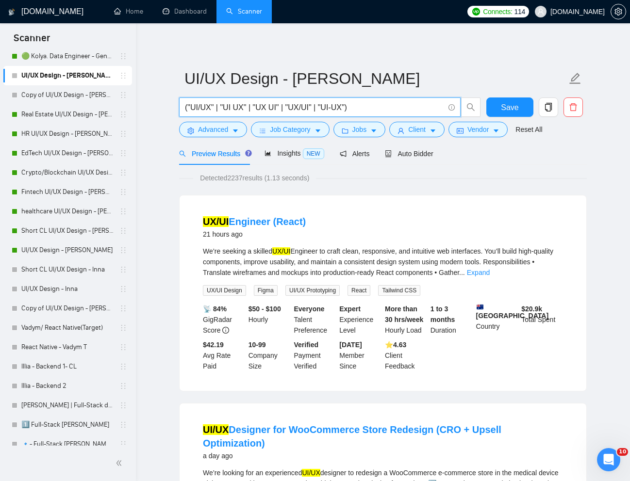
drag, startPoint x: 362, startPoint y: 110, endPoint x: 175, endPoint y: 109, distance: 187.7
paste input "Hi❗ Creating intuitive, modern interfaces that align with your brand identity i…"
paste input "(UI*) | (UX*) | (\(UX*)"
type input "( (UI*) | (UX*) | (\(UX*))"
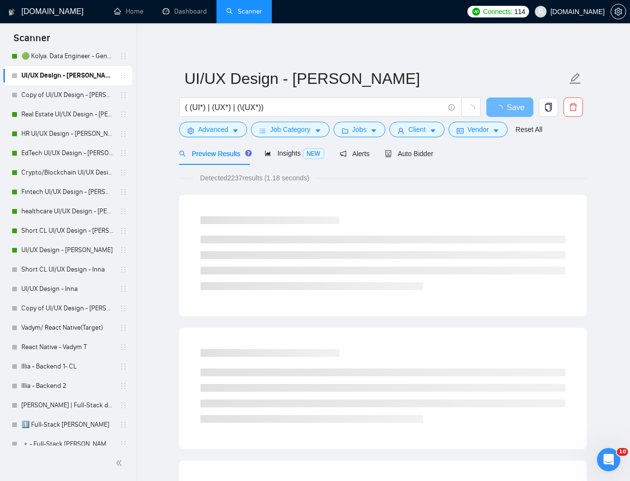
click at [436, 179] on div "Detected 2237 results (1.18 seconds)" at bounding box center [382, 178] width 407 height 11
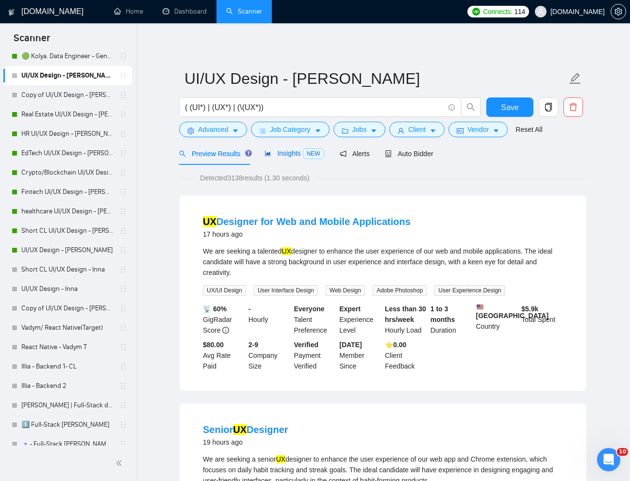
click at [294, 156] on span "Insights NEW" at bounding box center [293, 153] width 59 height 8
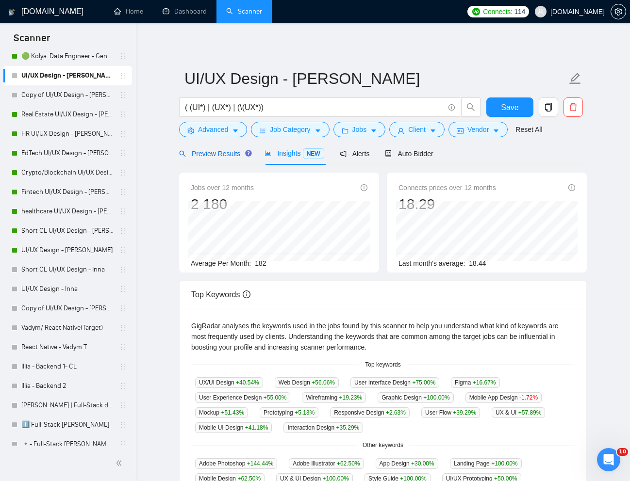
click at [225, 155] on span "Preview Results" at bounding box center [214, 154] width 70 height 8
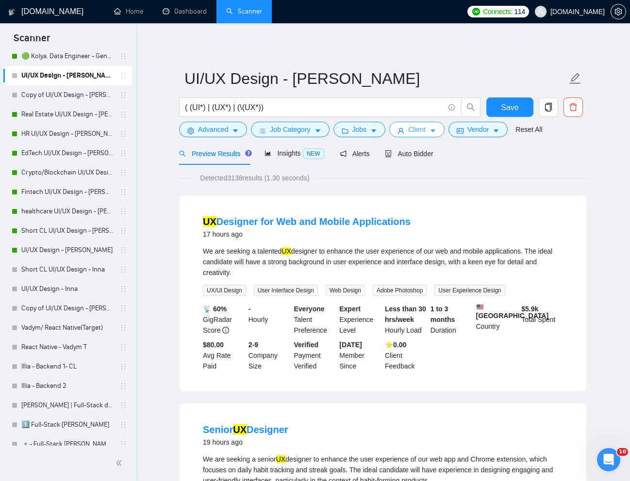
click at [411, 134] on button "Client" at bounding box center [416, 130] width 55 height 16
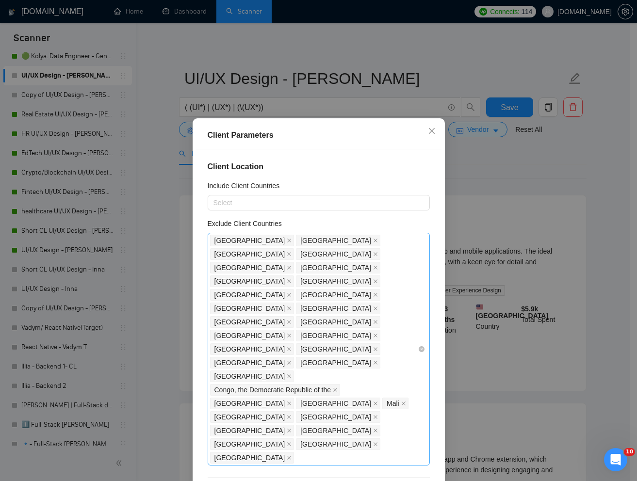
click at [390, 334] on div "India Bangladesh Pakistan Nigeria Niger Russia Philippines Uzbekistan Kazakhsta…" at bounding box center [314, 349] width 208 height 231
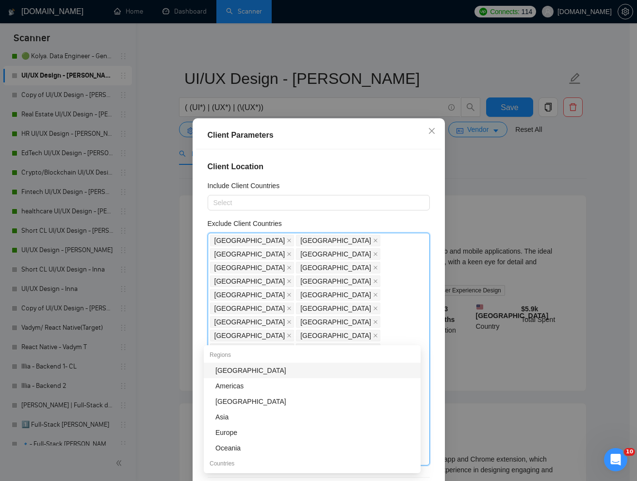
click at [470, 358] on div "Client Parameters Client Location Include Client Countries Select Exclude Clien…" at bounding box center [318, 240] width 637 height 481
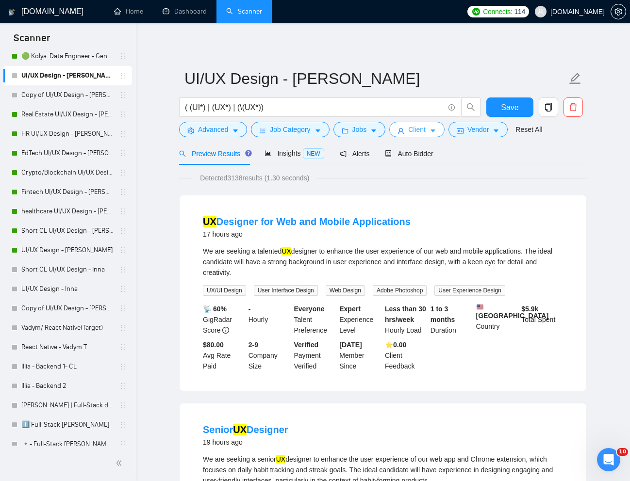
click at [414, 134] on span "Client" at bounding box center [416, 129] width 17 height 11
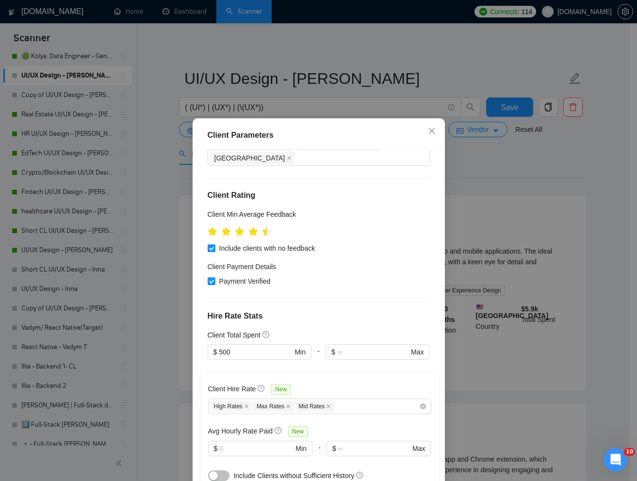
scroll to position [307, 0]
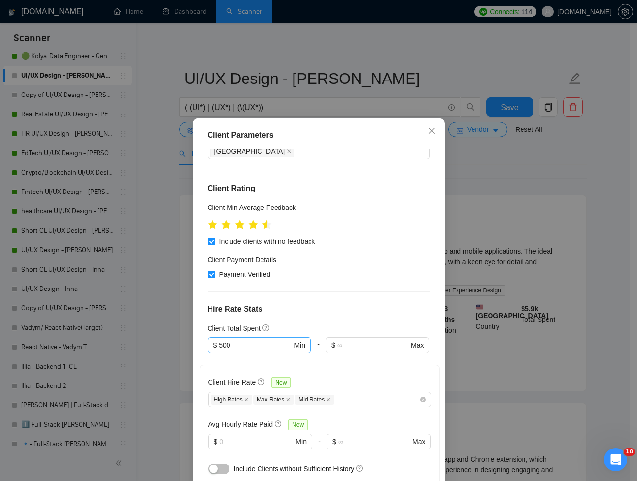
click at [251, 340] on input "500" at bounding box center [255, 345] width 73 height 11
type input "5"
click at [327, 398] on icon "close" at bounding box center [328, 400] width 4 height 4
type input "200"
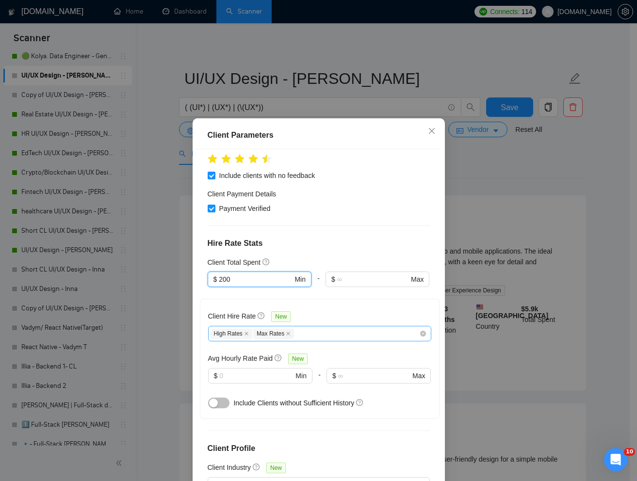
scroll to position [48, 0]
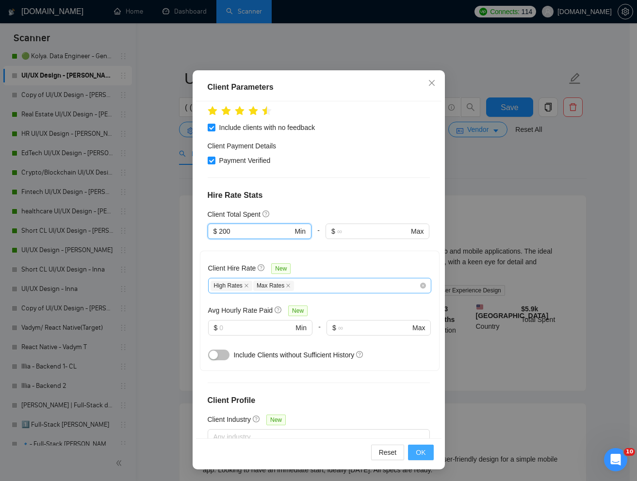
click at [417, 449] on span "OK" at bounding box center [421, 452] width 10 height 11
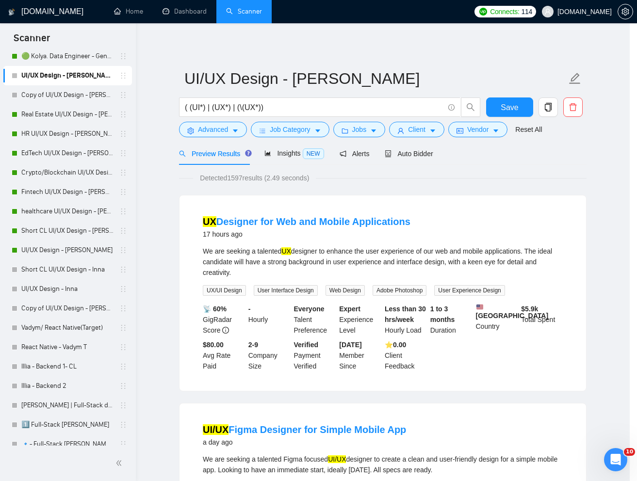
scroll to position [0, 0]
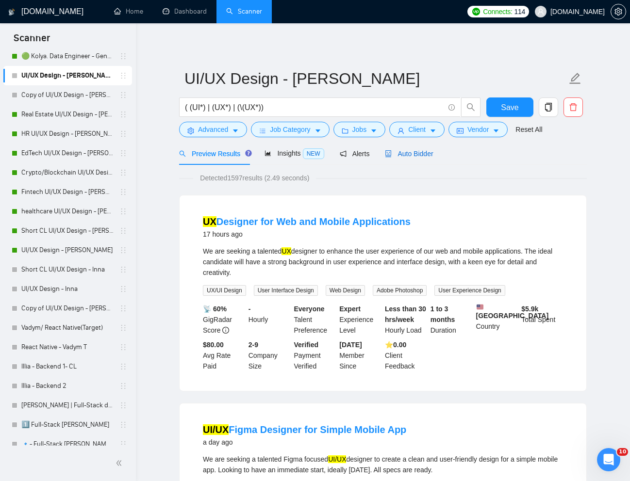
click at [417, 157] on span "Auto Bidder" at bounding box center [409, 154] width 48 height 8
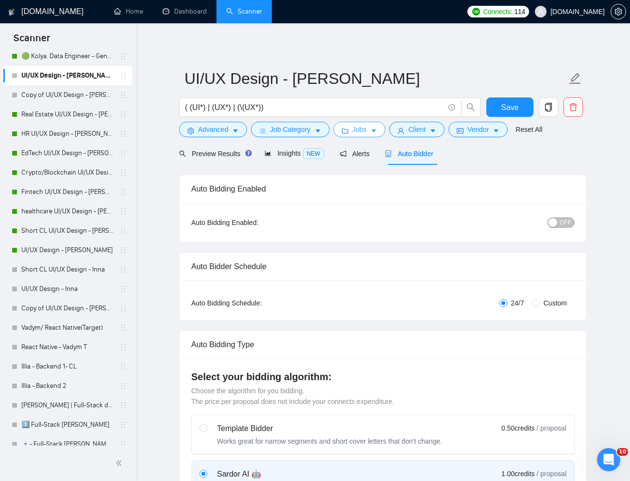
click at [358, 135] on span "Jobs" at bounding box center [359, 129] width 15 height 11
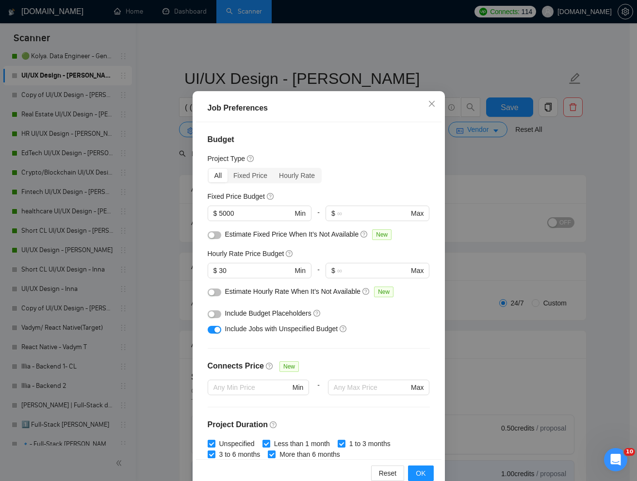
scroll to position [48, 0]
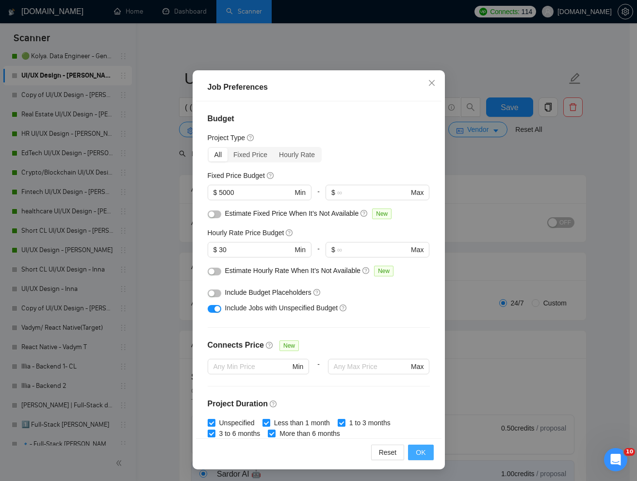
click at [416, 455] on span "OK" at bounding box center [421, 452] width 10 height 11
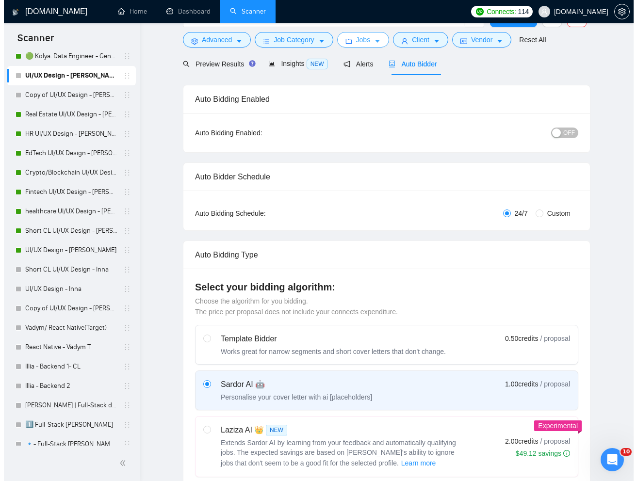
scroll to position [0, 0]
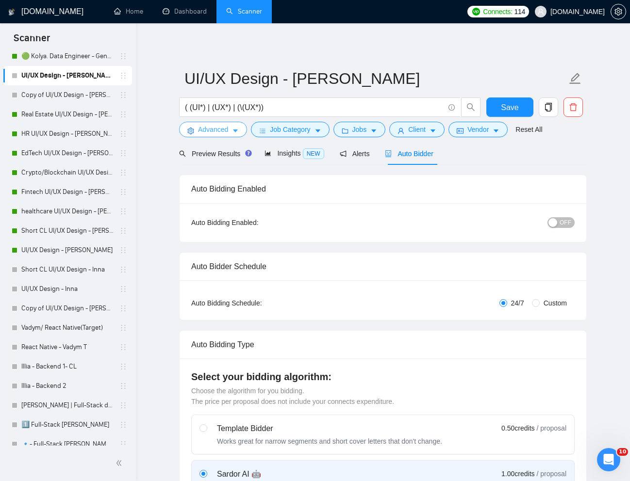
click at [214, 127] on span "Advanced" at bounding box center [213, 129] width 30 height 11
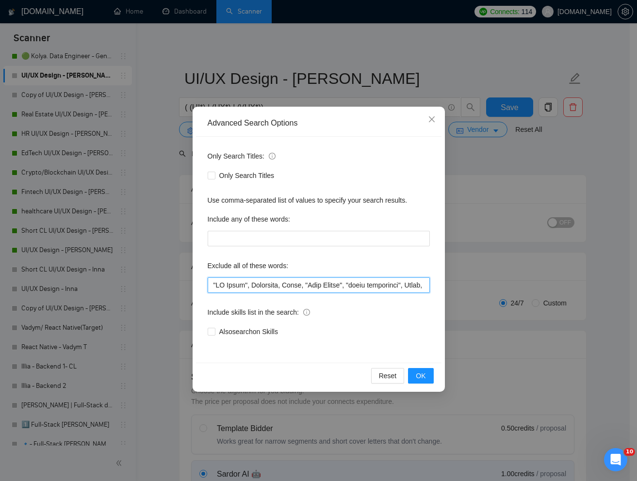
click at [256, 287] on input "text" at bounding box center [319, 285] width 222 height 16
paste input "Google Sheets", "No agencies", "Short Turnaround", "PowerBi", "Power BI", "Home…"
type input ""Google Sheets", "No agencies", "Short Turnaround", "PowerBi", "Power BI", "Hom…"
click at [414, 371] on button "OK" at bounding box center [420, 376] width 25 height 16
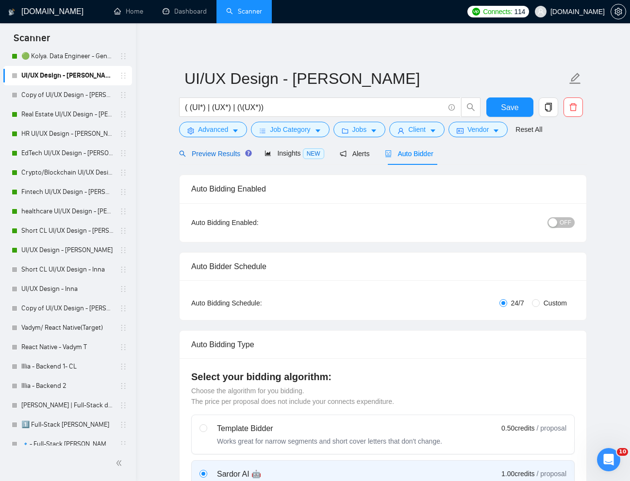
click at [220, 155] on span "Preview Results" at bounding box center [214, 154] width 70 height 8
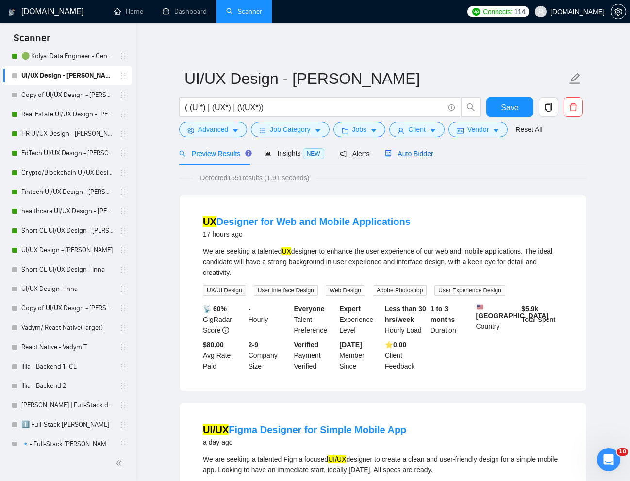
click at [409, 148] on div "Auto Bidder" at bounding box center [409, 153] width 48 height 11
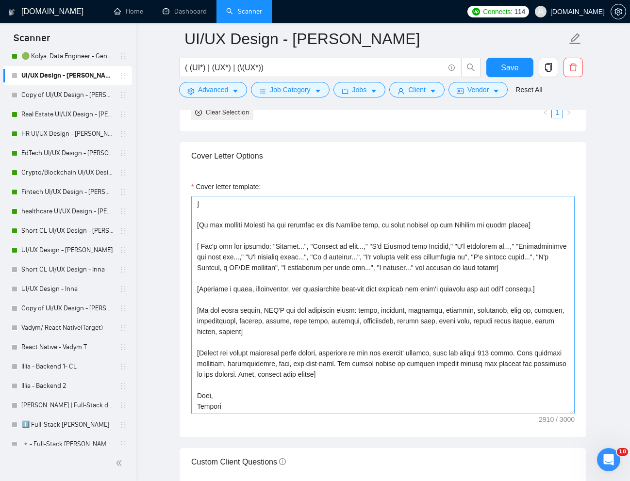
scroll to position [331, 0]
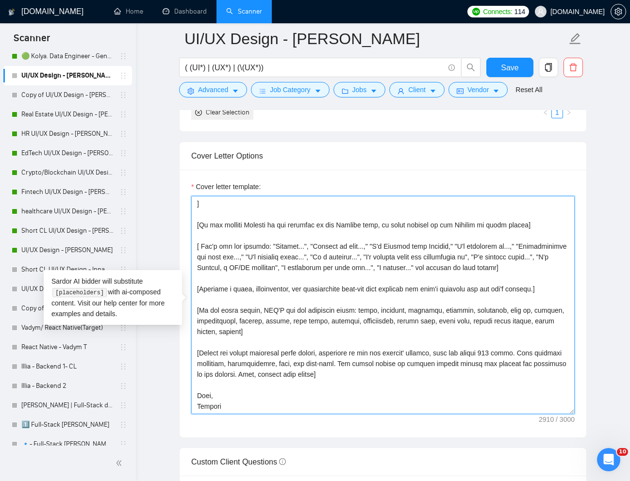
drag, startPoint x: 388, startPoint y: 376, endPoint x: 190, endPoint y: 357, distance: 198.8
click at [190, 357] on div "Cover letter template:" at bounding box center [382, 304] width 406 height 268
paste textarea "50 words. This includes greetings, introductions, body, and sign-offs."
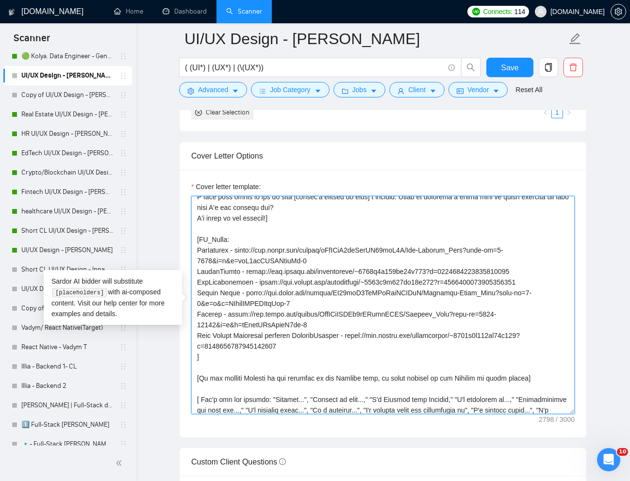
scroll to position [159, 0]
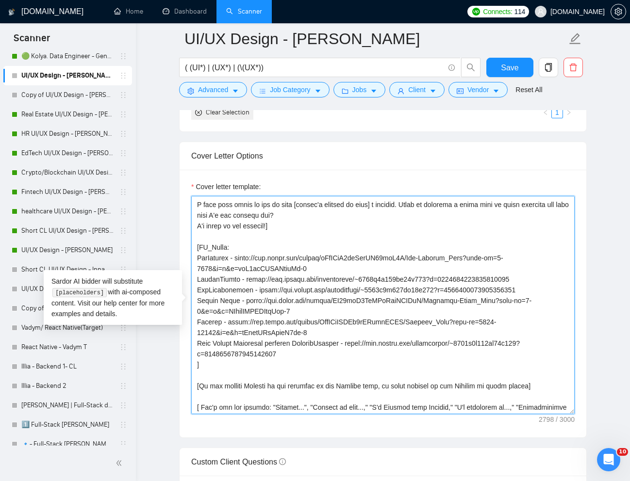
click at [230, 274] on textarea "Cover letter template:" at bounding box center [382, 305] width 383 height 218
drag, startPoint x: 198, startPoint y: 259, endPoint x: 226, endPoint y: 257, distance: 28.3
click at [226, 257] on textarea "Cover letter template:" at bounding box center [382, 305] width 383 height 218
paste textarea "SaaS Medical data collection platform"
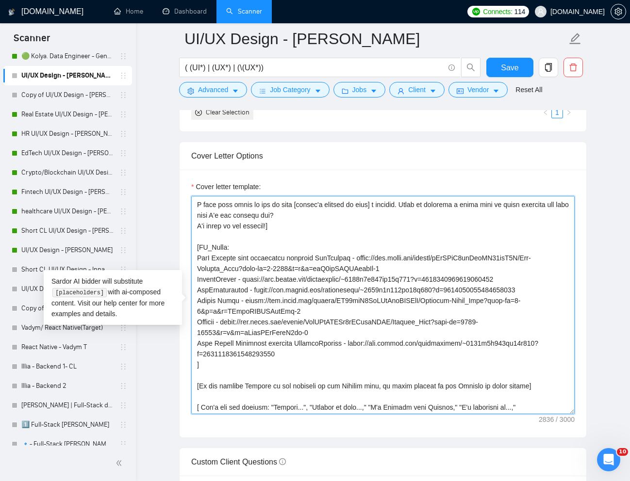
click at [242, 280] on textarea "Cover letter template:" at bounding box center [382, 305] width 383 height 218
drag, startPoint x: 198, startPoint y: 279, endPoint x: 238, endPoint y: 277, distance: 39.8
click at [238, 277] on textarea "Cover letter template:" at bounding box center [382, 305] width 383 height 218
paste textarea "aaS HR platform S"
drag, startPoint x: 341, startPoint y: 280, endPoint x: 304, endPoint y: 279, distance: 37.4
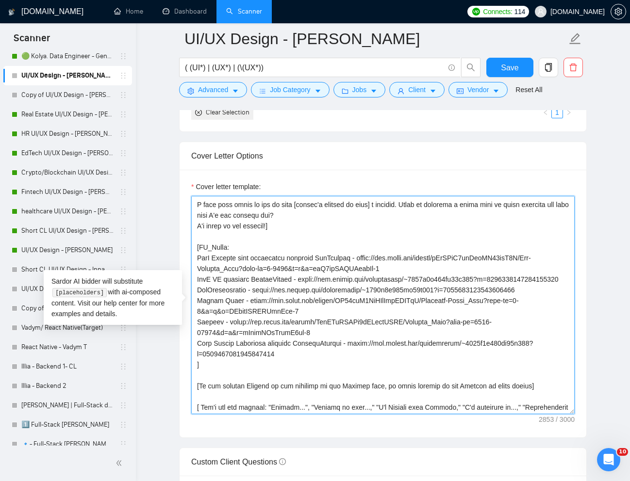
click at [304, 279] on textarea "Cover letter template:" at bounding box center [382, 305] width 383 height 218
drag, startPoint x: 298, startPoint y: 291, endPoint x: 260, endPoint y: 290, distance: 37.9
click at [260, 290] on textarea "Cover letter template:" at bounding box center [382, 305] width 383 height 218
click at [232, 355] on textarea "Cover letter template:" at bounding box center [382, 305] width 383 height 218
drag, startPoint x: 198, startPoint y: 343, endPoint x: 344, endPoint y: 339, distance: 145.5
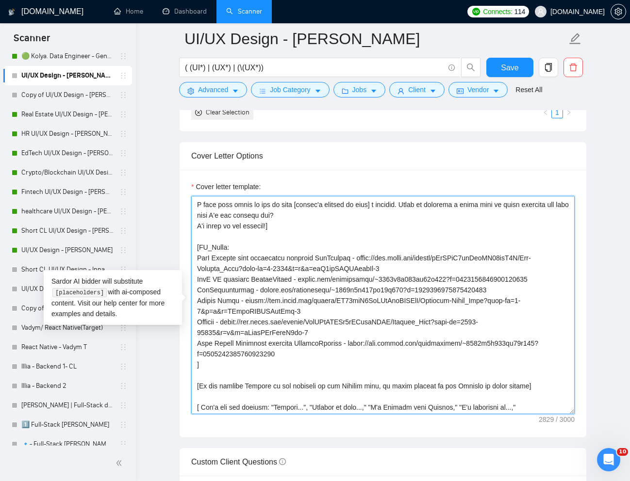
click at [344, 339] on textarea "Cover letter template:" at bounding box center [382, 305] width 383 height 218
paste textarea "aaS Real estate marketing platfro"
click at [206, 323] on textarea "Cover letter template:" at bounding box center [382, 305] width 383 height 218
click at [204, 324] on textarea "Cover letter template:" at bounding box center [382, 305] width 383 height 218
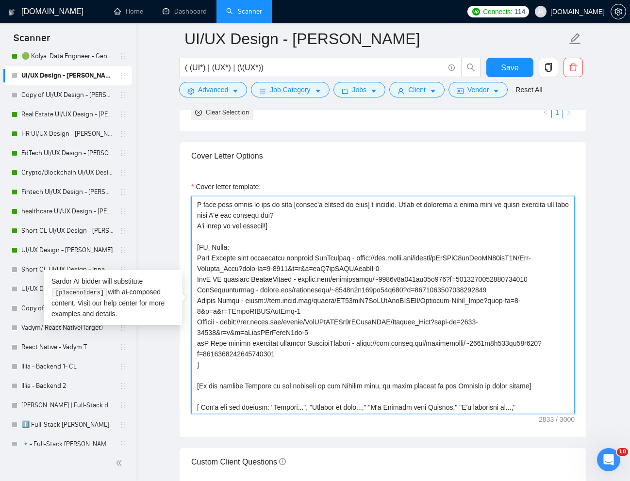
paste textarea "SaaS platform for creating, customizing, and sending digital invitations."
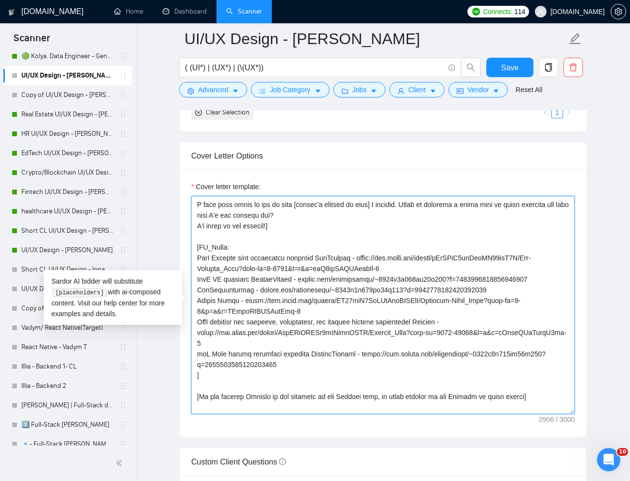
click at [196, 357] on textarea "Cover letter template:" at bounding box center [382, 305] width 383 height 218
drag, startPoint x: 236, startPoint y: 366, endPoint x: 191, endPoint y: 362, distance: 45.3
click at [191, 362] on textarea "Cover letter template:" at bounding box center [382, 305] width 383 height 218
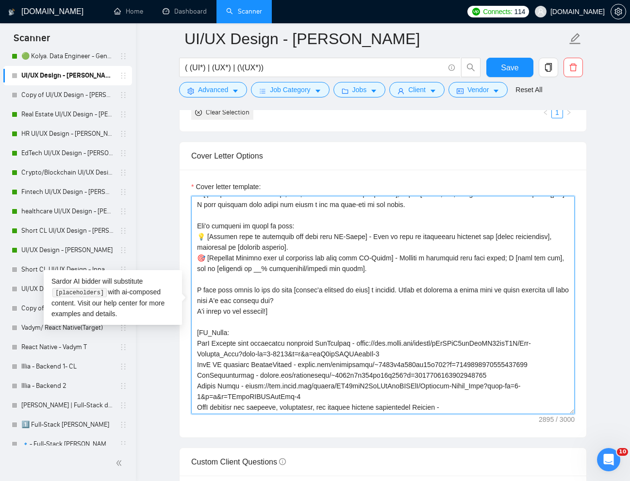
scroll to position [77, 0]
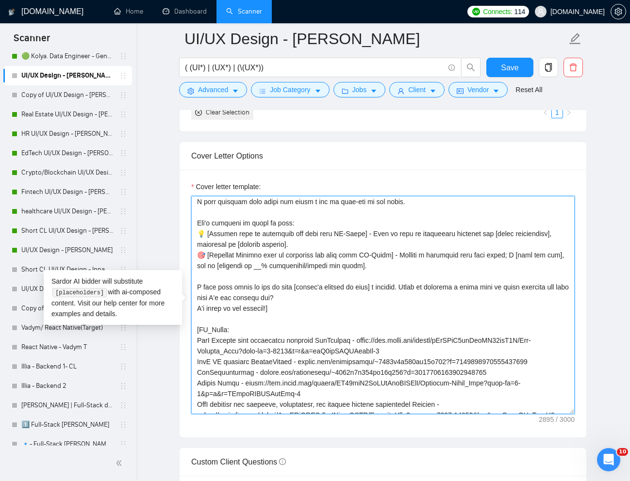
click at [305, 253] on textarea "Cover letter template:" at bounding box center [382, 305] width 383 height 218
drag, startPoint x: 280, startPoint y: 256, endPoint x: 343, endPoint y: 250, distance: 63.3
click at [343, 250] on textarea "Cover letter template:" at bounding box center [382, 305] width 383 height 218
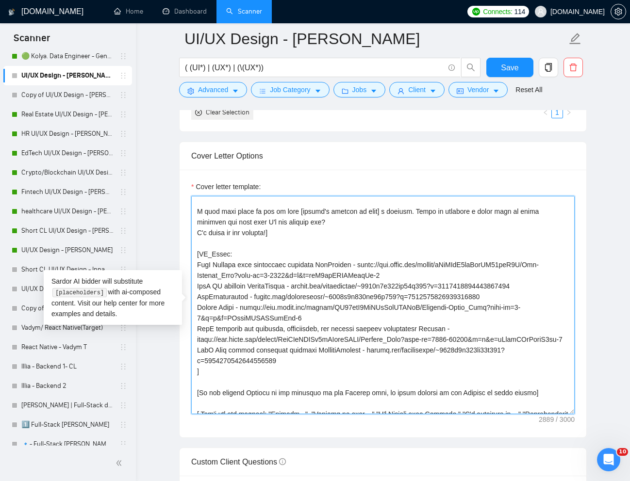
scroll to position [153, 0]
click at [197, 308] on textarea "Cover letter template:" at bounding box center [382, 305] width 383 height 218
paste textarea "crypto platform"
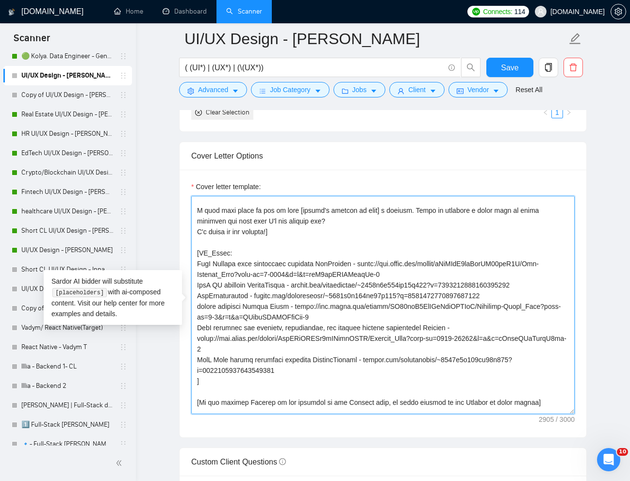
click at [200, 307] on textarea "Cover letter template:" at bounding box center [382, 305] width 383 height 218
drag, startPoint x: 252, startPoint y: 295, endPoint x: 197, endPoint y: 294, distance: 54.8
click at [197, 294] on textarea "Cover letter template:" at bounding box center [382, 305] width 383 height 218
paste textarea
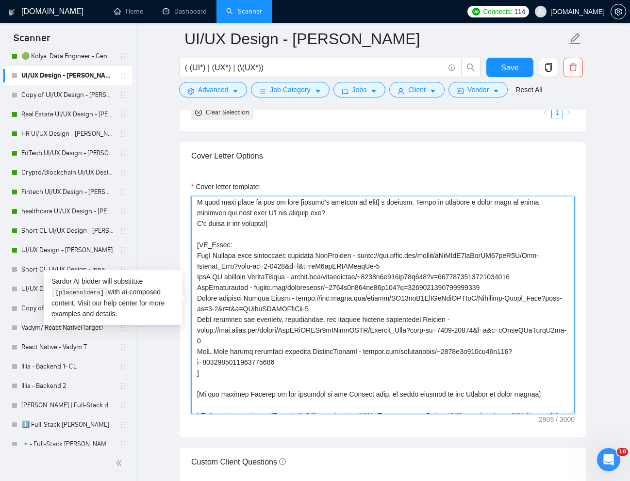
scroll to position [163, 0]
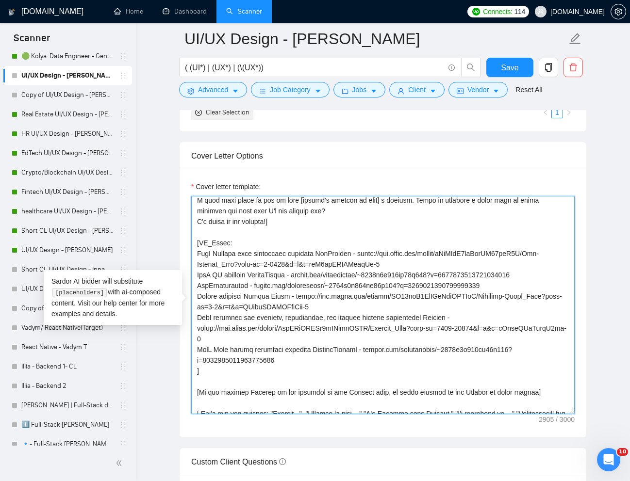
drag, startPoint x: 334, startPoint y: 299, endPoint x: 295, endPoint y: 299, distance: 38.8
click at [295, 299] on textarea "Cover letter template:" at bounding box center [382, 305] width 383 height 218
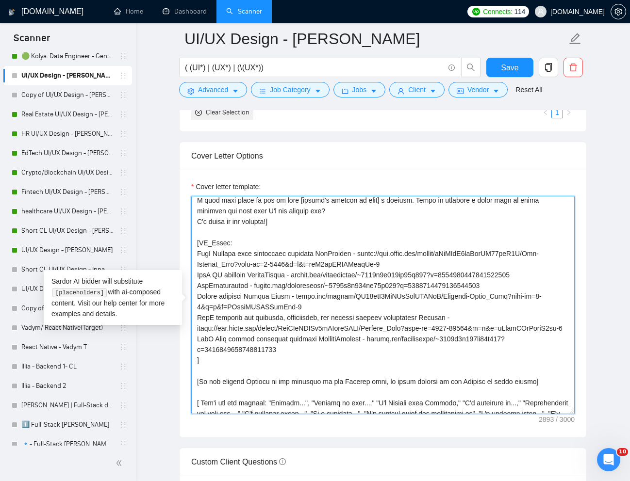
drag, startPoint x: 391, startPoint y: 255, endPoint x: 353, endPoint y: 258, distance: 38.9
click at [353, 258] on textarea "Cover letter template:" at bounding box center [382, 305] width 383 height 218
drag, startPoint x: 237, startPoint y: 330, endPoint x: 199, endPoint y: 330, distance: 37.3
click at [199, 330] on textarea "Cover letter template:" at bounding box center [382, 305] width 383 height 218
click at [252, 289] on textarea "Cover letter template:" at bounding box center [382, 305] width 383 height 218
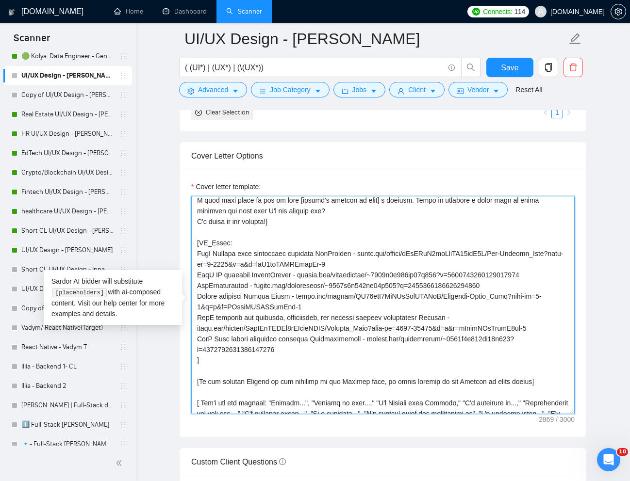
click at [198, 289] on textarea "Cover letter template:" at bounding box center [382, 305] width 383 height 218
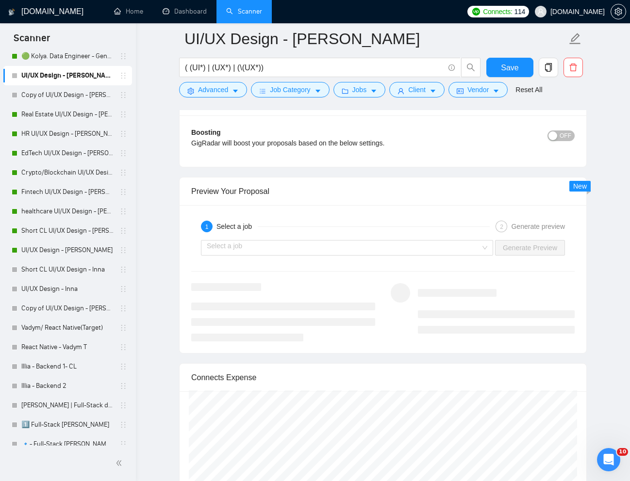
scroll to position [1771, 0]
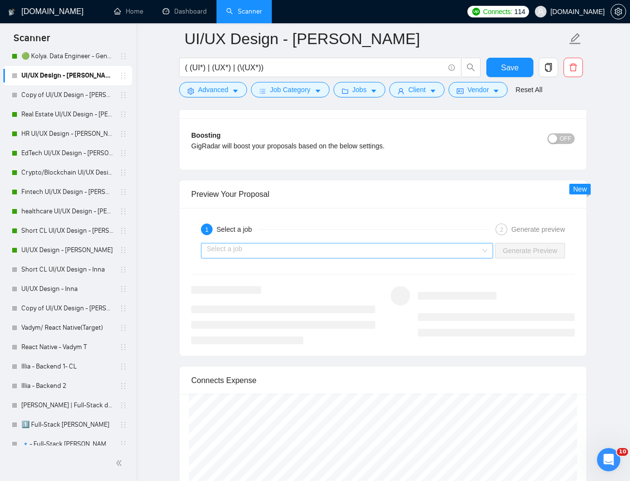
click at [433, 256] on input "search" at bounding box center [344, 250] width 274 height 15
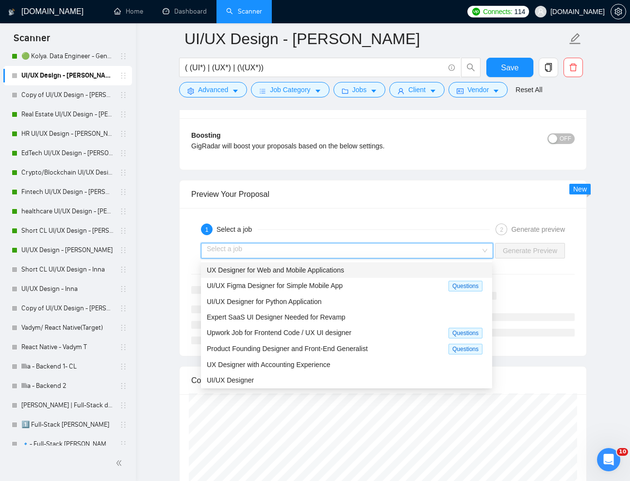
click at [355, 268] on div "UX Designer for Web and Mobile Applications" at bounding box center [346, 270] width 279 height 11
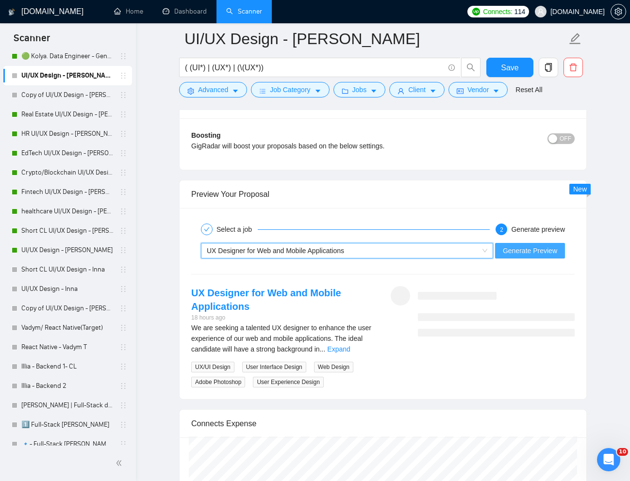
click at [515, 256] on button "Generate Preview" at bounding box center [530, 251] width 70 height 16
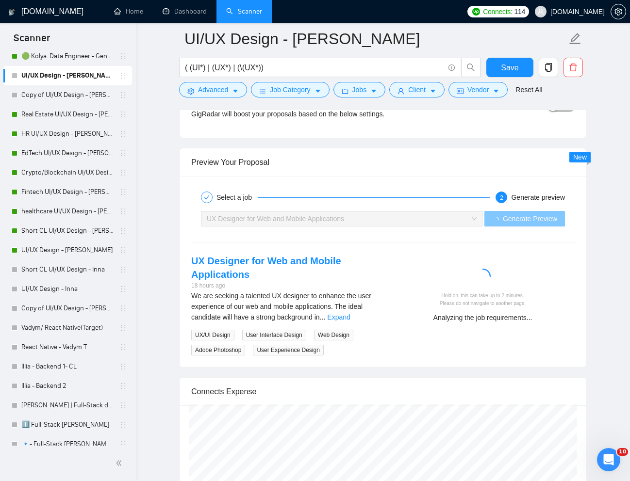
scroll to position [1780, 0]
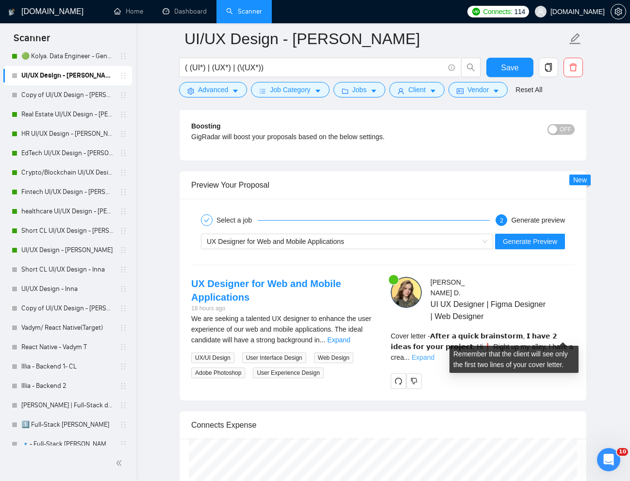
click at [434, 354] on link "Expand" at bounding box center [422, 358] width 23 height 8
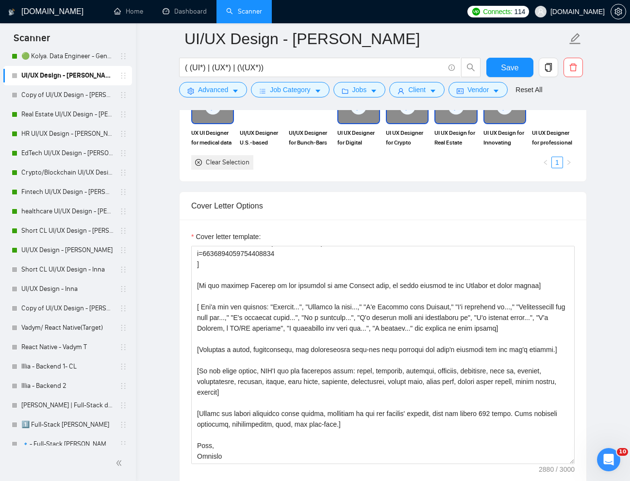
scroll to position [987, 0]
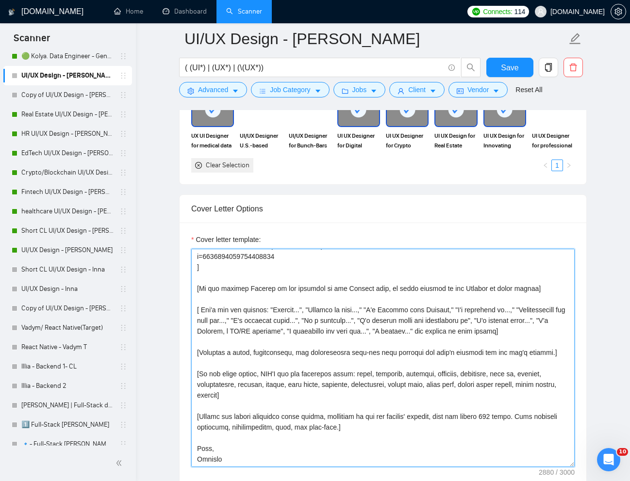
click at [505, 418] on textarea "Cover letter template:" at bounding box center [382, 358] width 383 height 218
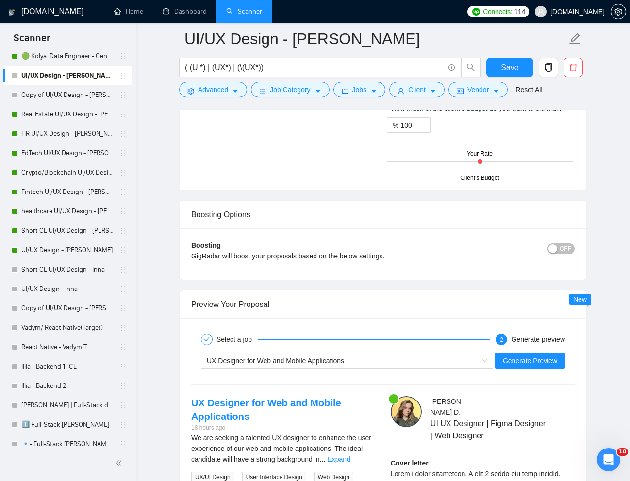
scroll to position [1658, 0]
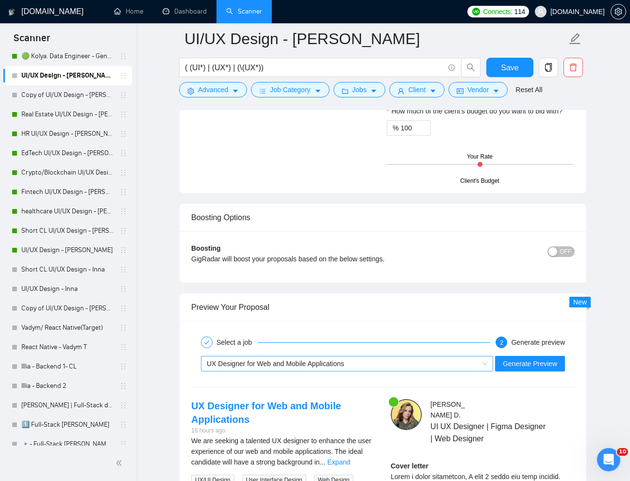
click at [371, 367] on div "UX Designer for Web and Mobile Applications" at bounding box center [343, 363] width 272 height 15
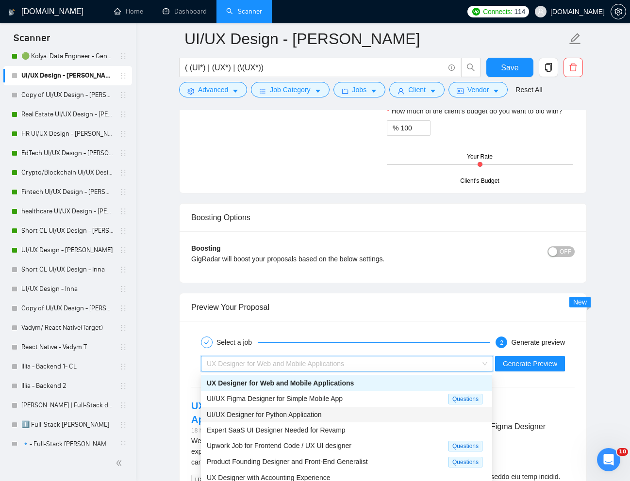
click at [245, 411] on span "UI/UX Designer for Python Application" at bounding box center [264, 415] width 115 height 8
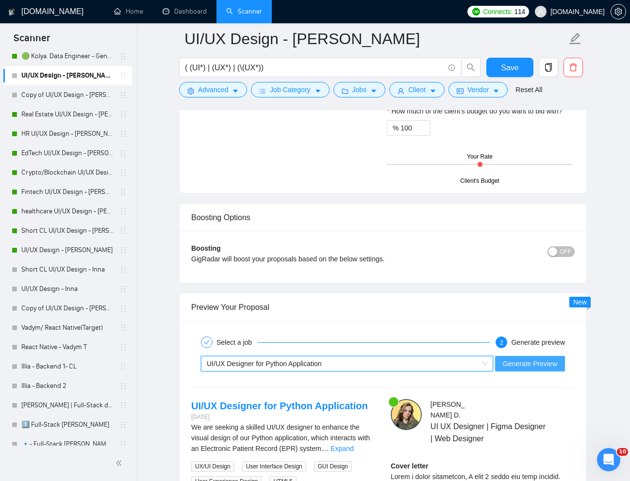
click at [517, 365] on span "Generate Preview" at bounding box center [529, 363] width 54 height 11
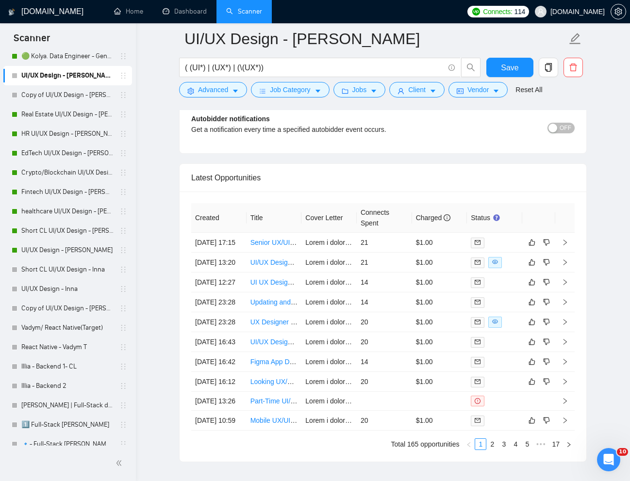
scroll to position [2409, 0]
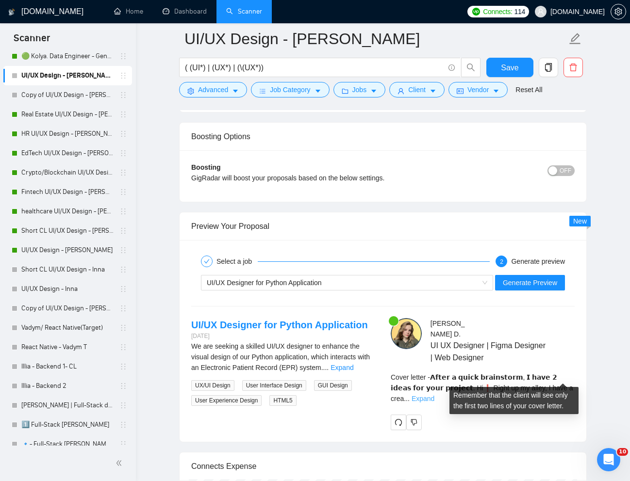
click at [434, 395] on link "Expand" at bounding box center [422, 399] width 23 height 8
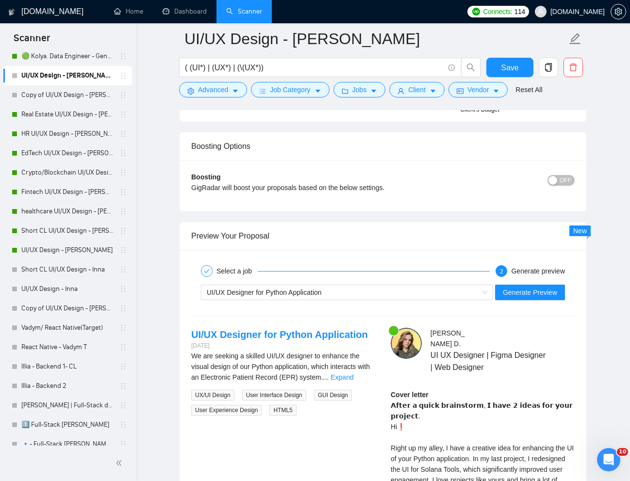
scroll to position [1728, 0]
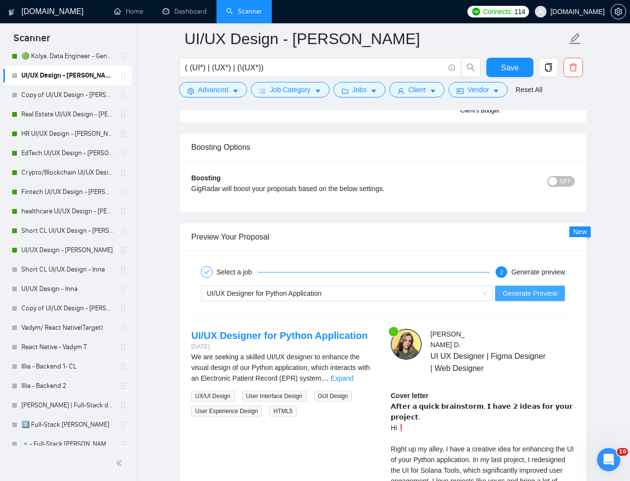
click at [528, 292] on span "Generate Preview" at bounding box center [529, 293] width 54 height 11
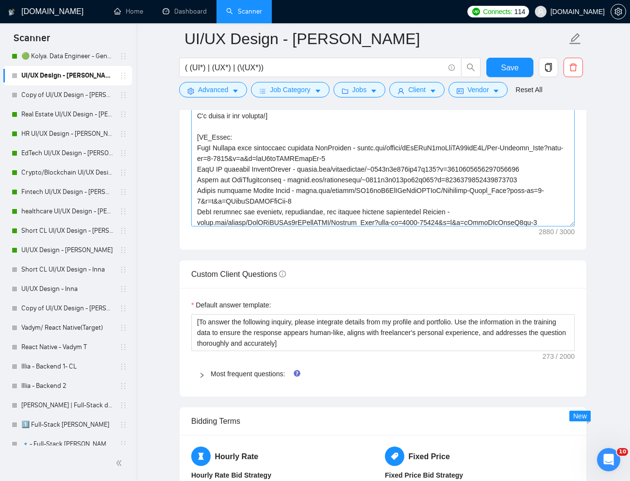
scroll to position [81, 0]
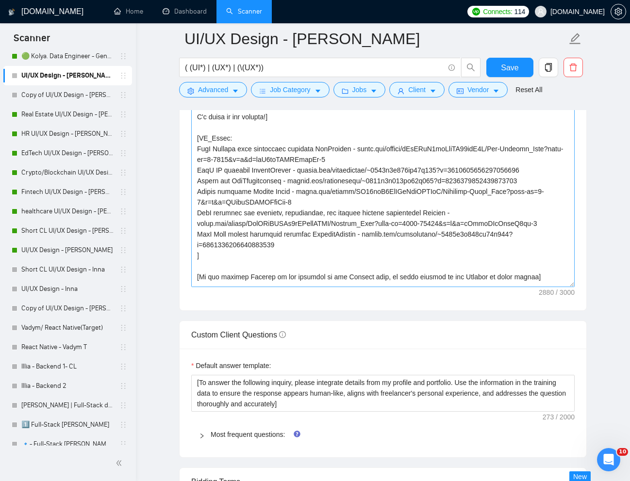
drag, startPoint x: 569, startPoint y: 224, endPoint x: 553, endPoint y: 285, distance: 63.8
click at [553, 285] on textarea "Cover letter template:" at bounding box center [382, 147] width 383 height 279
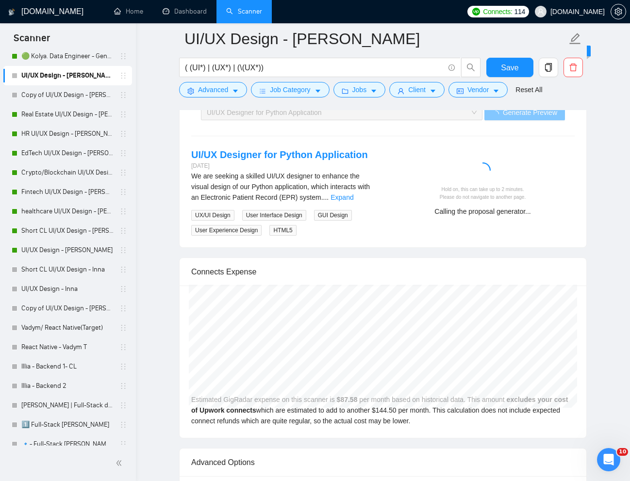
scroll to position [1989, 0]
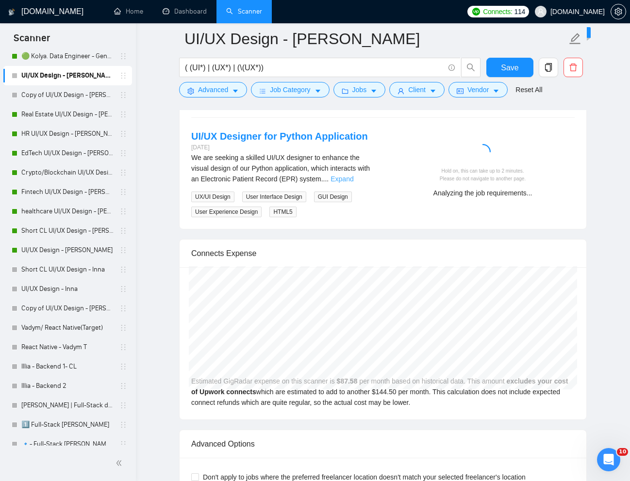
click at [353, 181] on link "Expand" at bounding box center [341, 179] width 23 height 8
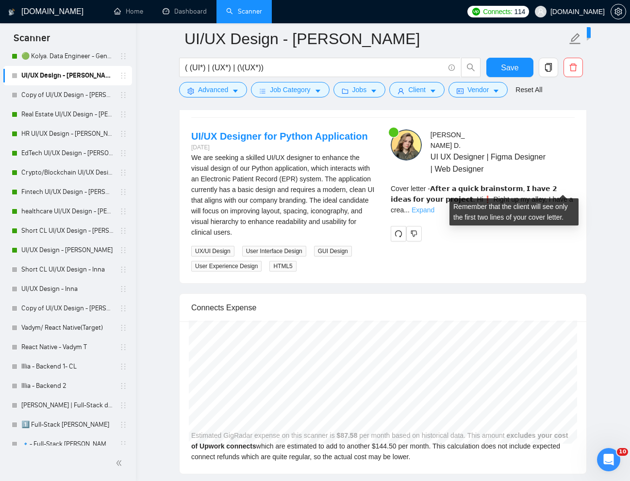
click at [434, 206] on link "Expand" at bounding box center [422, 210] width 23 height 8
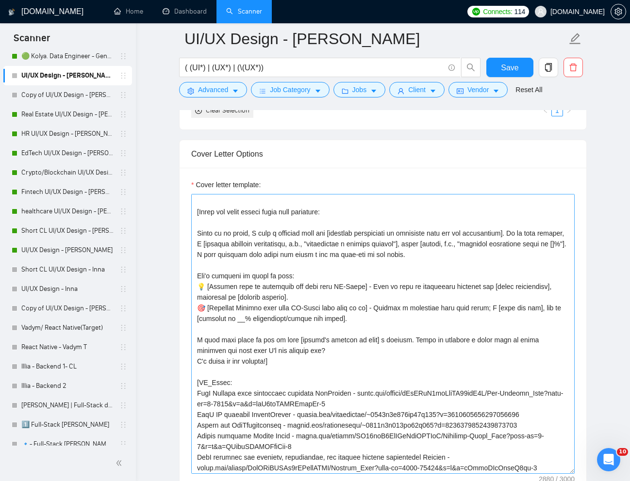
scroll to position [19, 0]
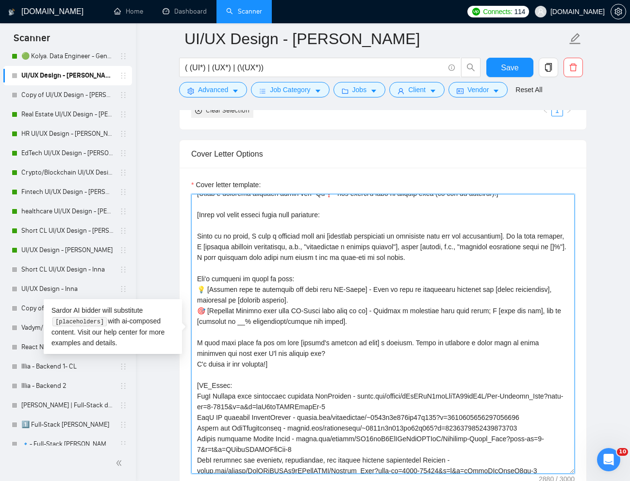
drag, startPoint x: 294, startPoint y: 299, endPoint x: 198, endPoint y: 293, distance: 96.7
click at [198, 293] on textarea "Cover letter template:" at bounding box center [382, 334] width 383 height 280
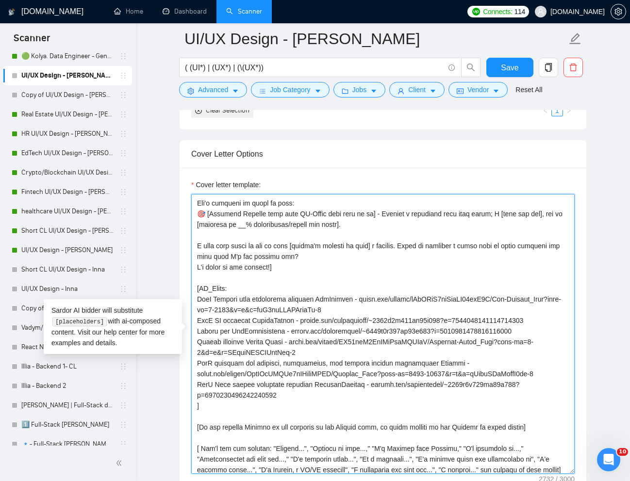
scroll to position [96, 0]
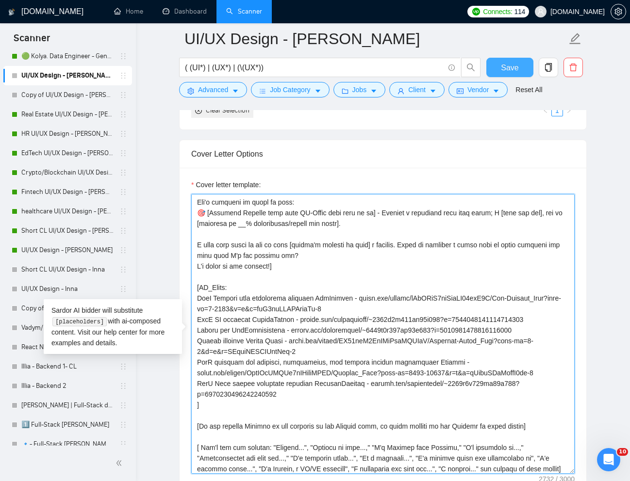
type textarea "𝗔𝗳𝘁𝗲𝗿 𝗮 𝗾𝘂𝗶𝗰𝗸 𝗯𝗿𝗮𝗶𝗻𝘀𝘁𝗼𝗿𝗺, 𝗜 𝗵𝗮𝘃𝗲 𝟮 𝗶𝗱𝗲𝗮𝘀 𝗳𝗼𝗿 𝘆𝗼𝘂𝗿 𝗽𝗿𝗼𝗷𝗲𝗰𝘁. [Write a personal gr…"
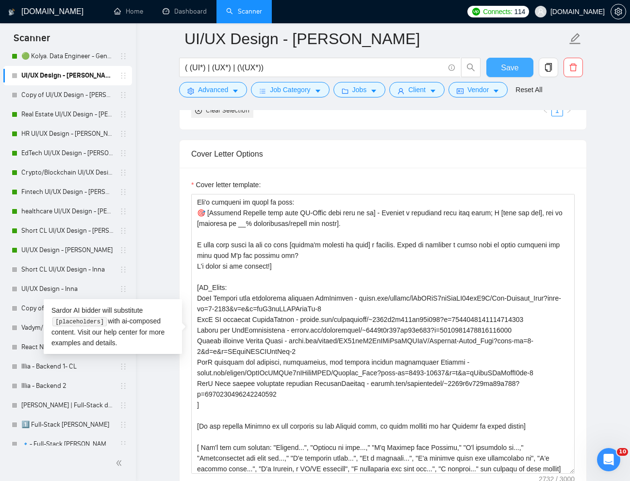
click at [509, 72] on span "Save" at bounding box center [509, 68] width 17 height 12
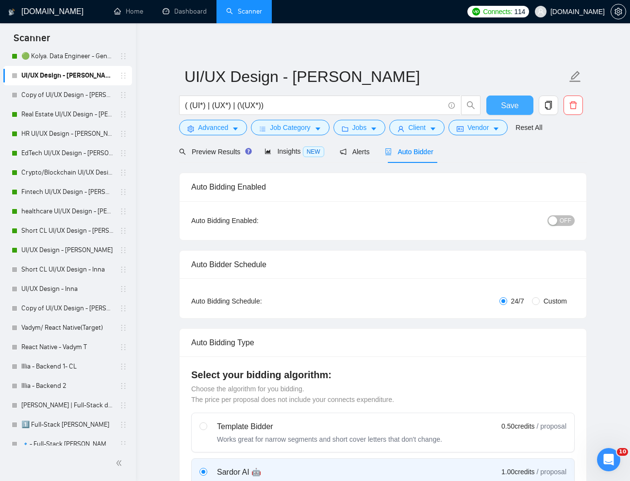
scroll to position [0, 0]
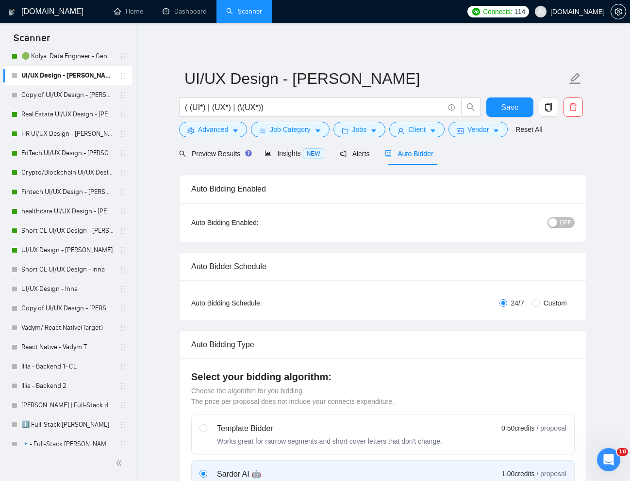
click at [555, 224] on div "button" at bounding box center [552, 222] width 9 height 9
click at [512, 113] on button "Save" at bounding box center [509, 106] width 47 height 19
click at [609, 457] on icon "Відкрити програму для спілкування Intercom" at bounding box center [607, 459] width 16 height 16
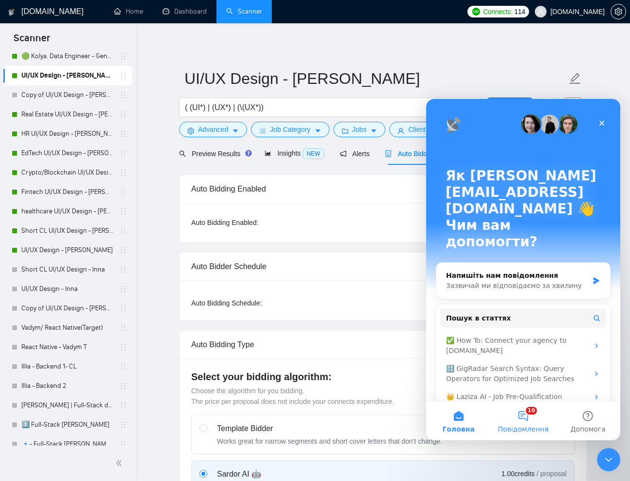
click at [523, 418] on button "10 Повідомлення" at bounding box center [522, 421] width 65 height 39
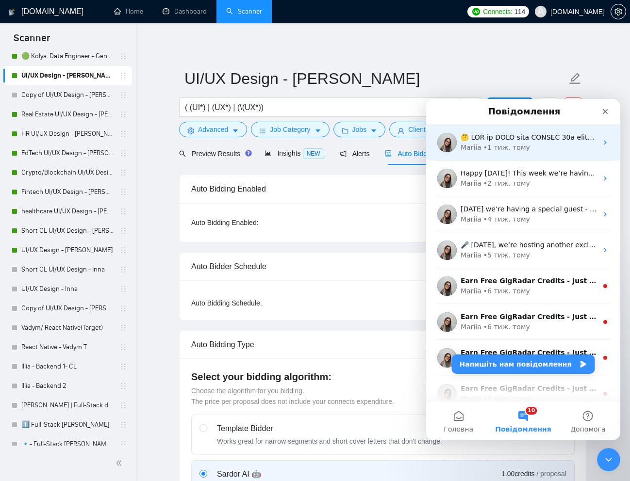
click at [536, 151] on div "Mariia • 1 тиж. тому" at bounding box center [528, 148] width 137 height 10
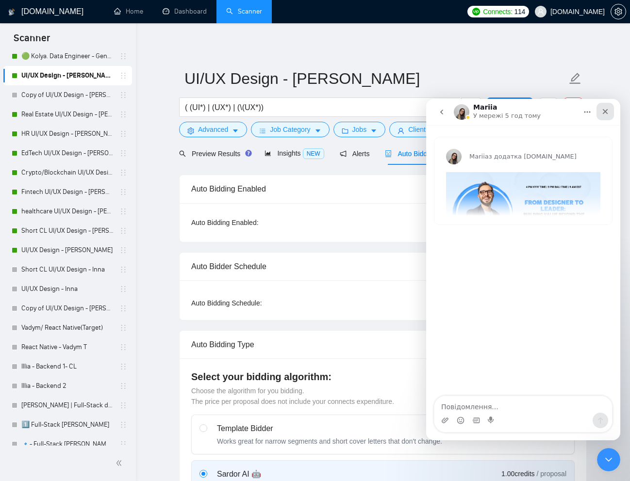
click at [601, 106] on div "Закрити" at bounding box center [604, 111] width 17 height 17
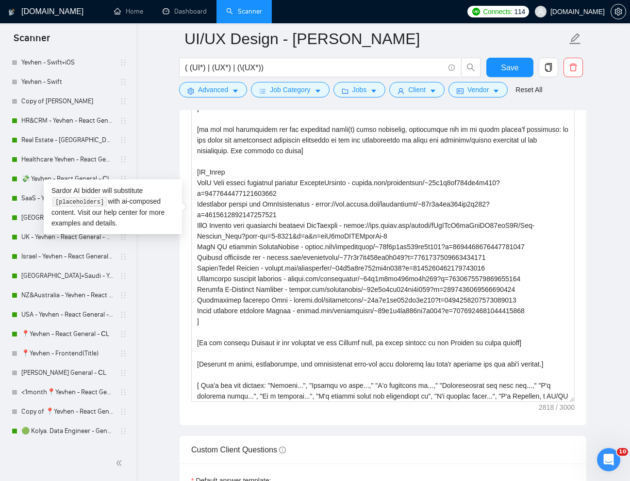
scroll to position [175, 0]
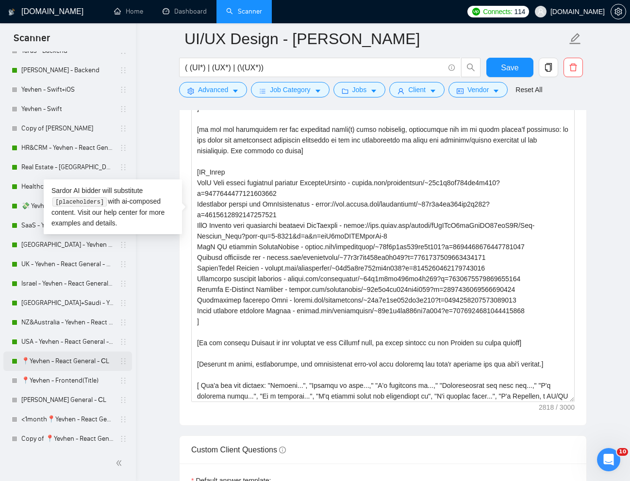
click at [57, 361] on link "📍Yevhen - React General - СL" at bounding box center [67, 361] width 92 height 19
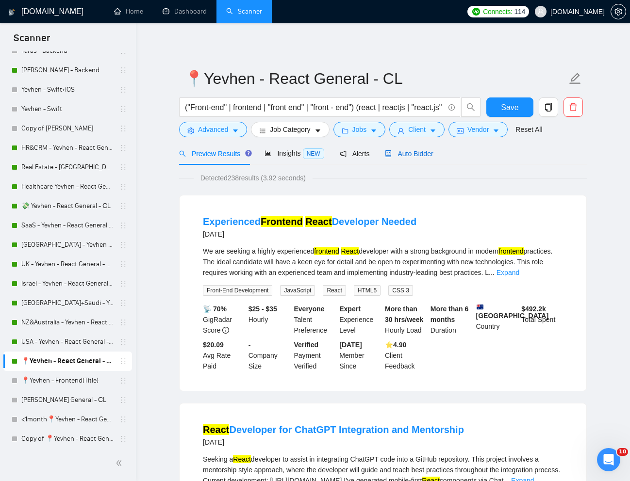
click at [418, 156] on span "Auto Bidder" at bounding box center [409, 154] width 48 height 8
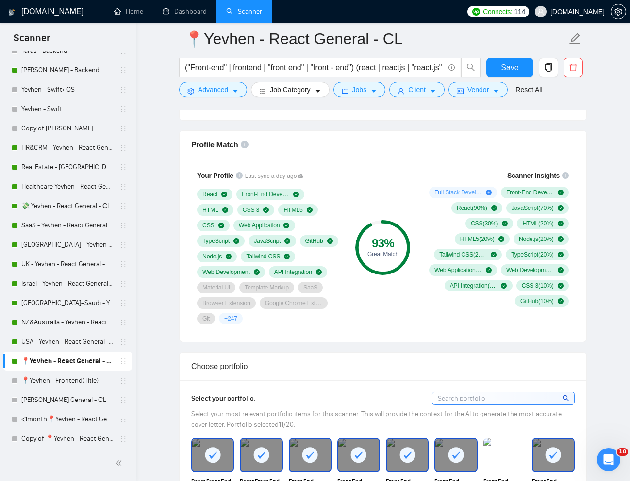
scroll to position [610, 0]
